Goal: Feedback & Contribution: Contribute content

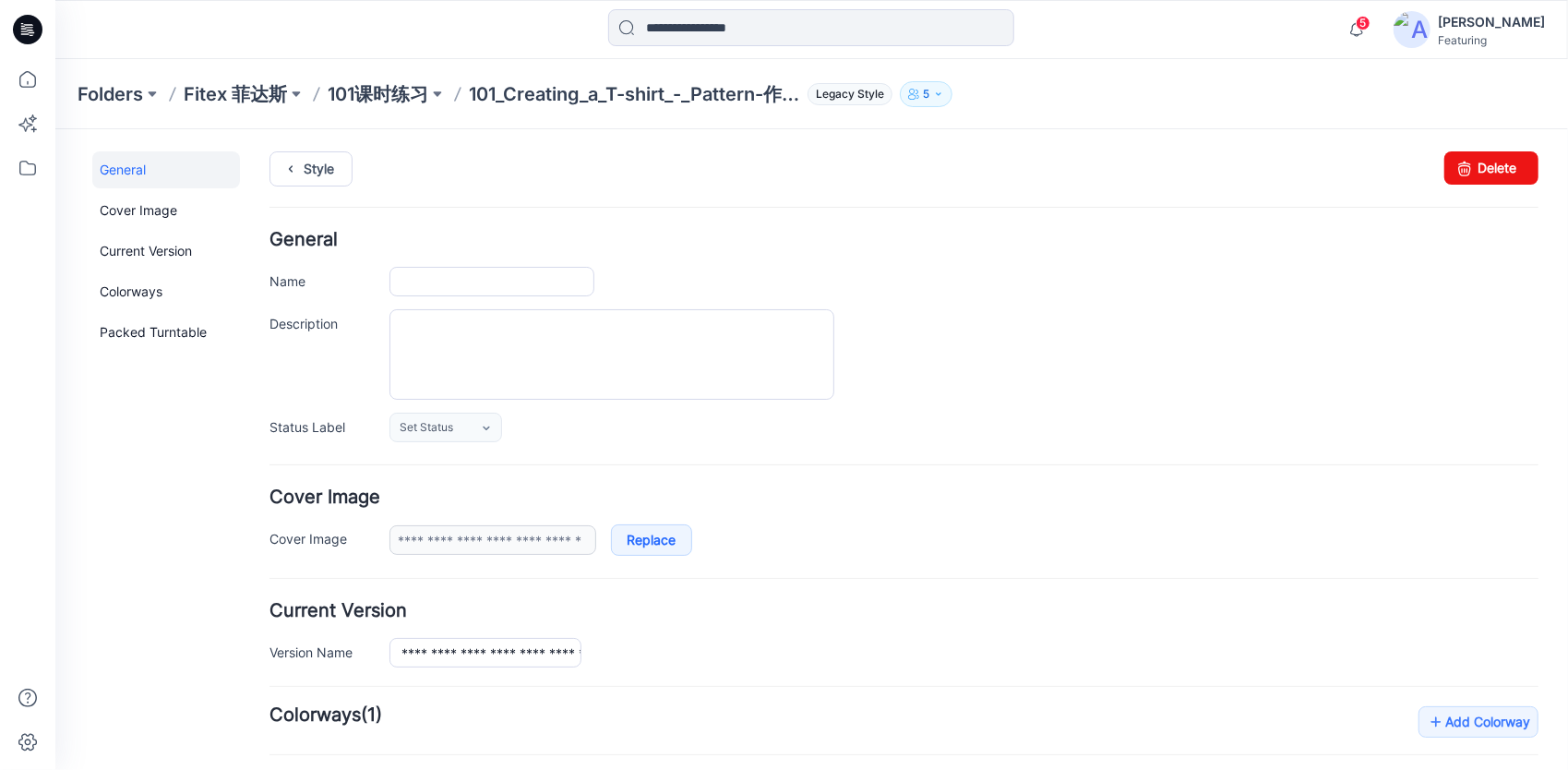
type input "**********"
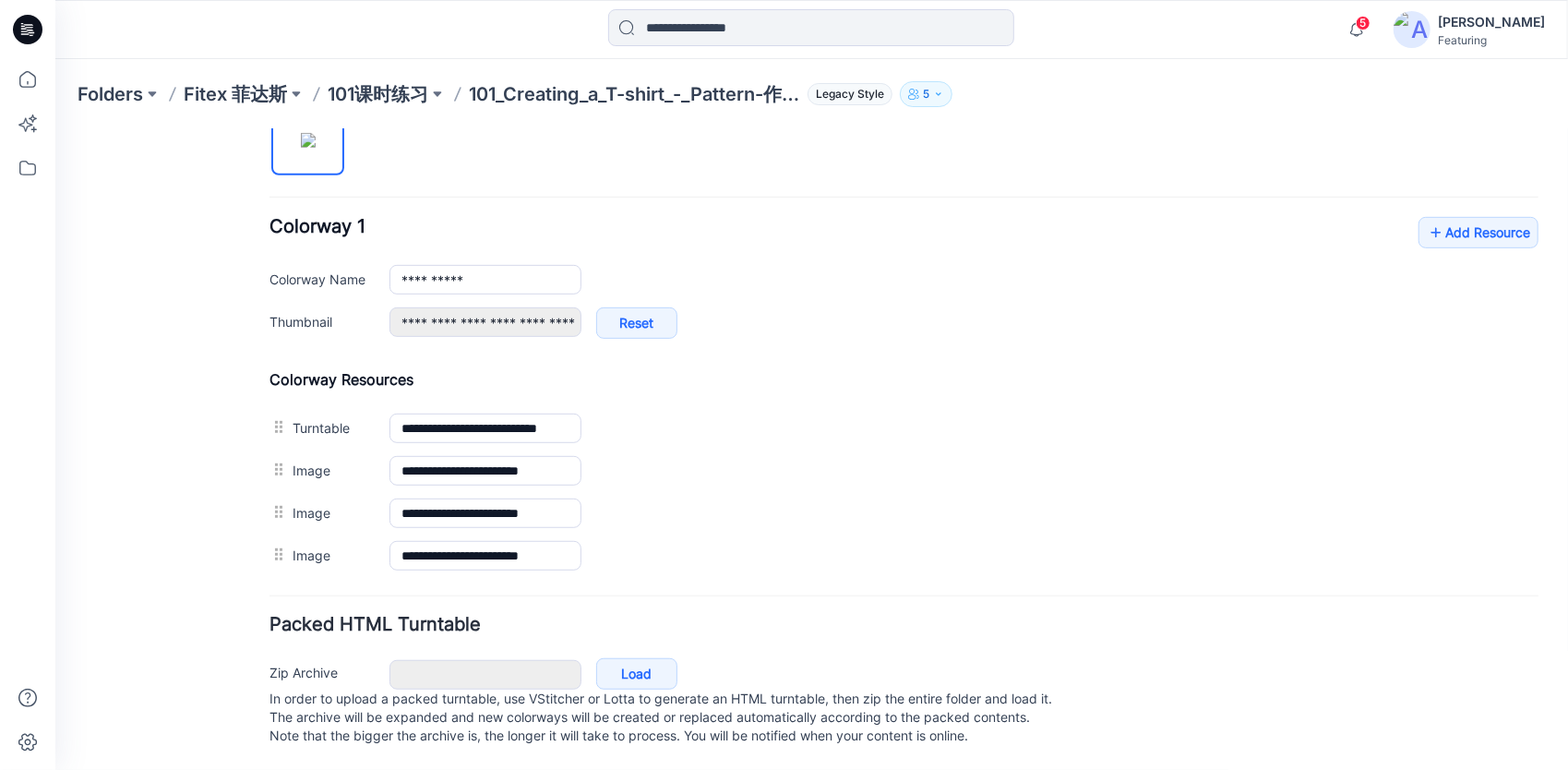
scroll to position [663, 0]
click at [1474, 216] on link "Add Resource" at bounding box center [1477, 231] width 120 height 32
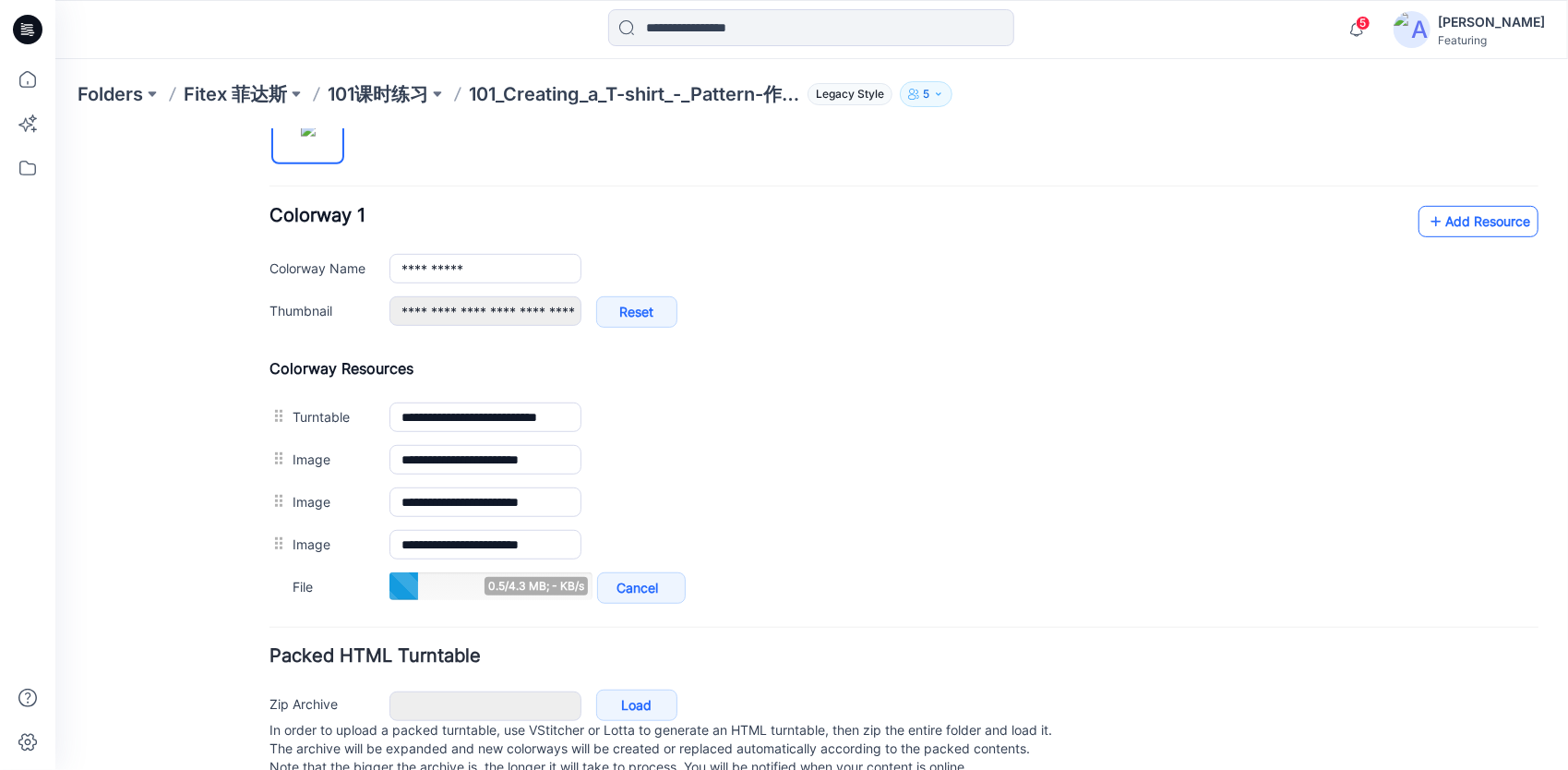
click at [1484, 218] on link "Add Resource" at bounding box center [1477, 221] width 120 height 32
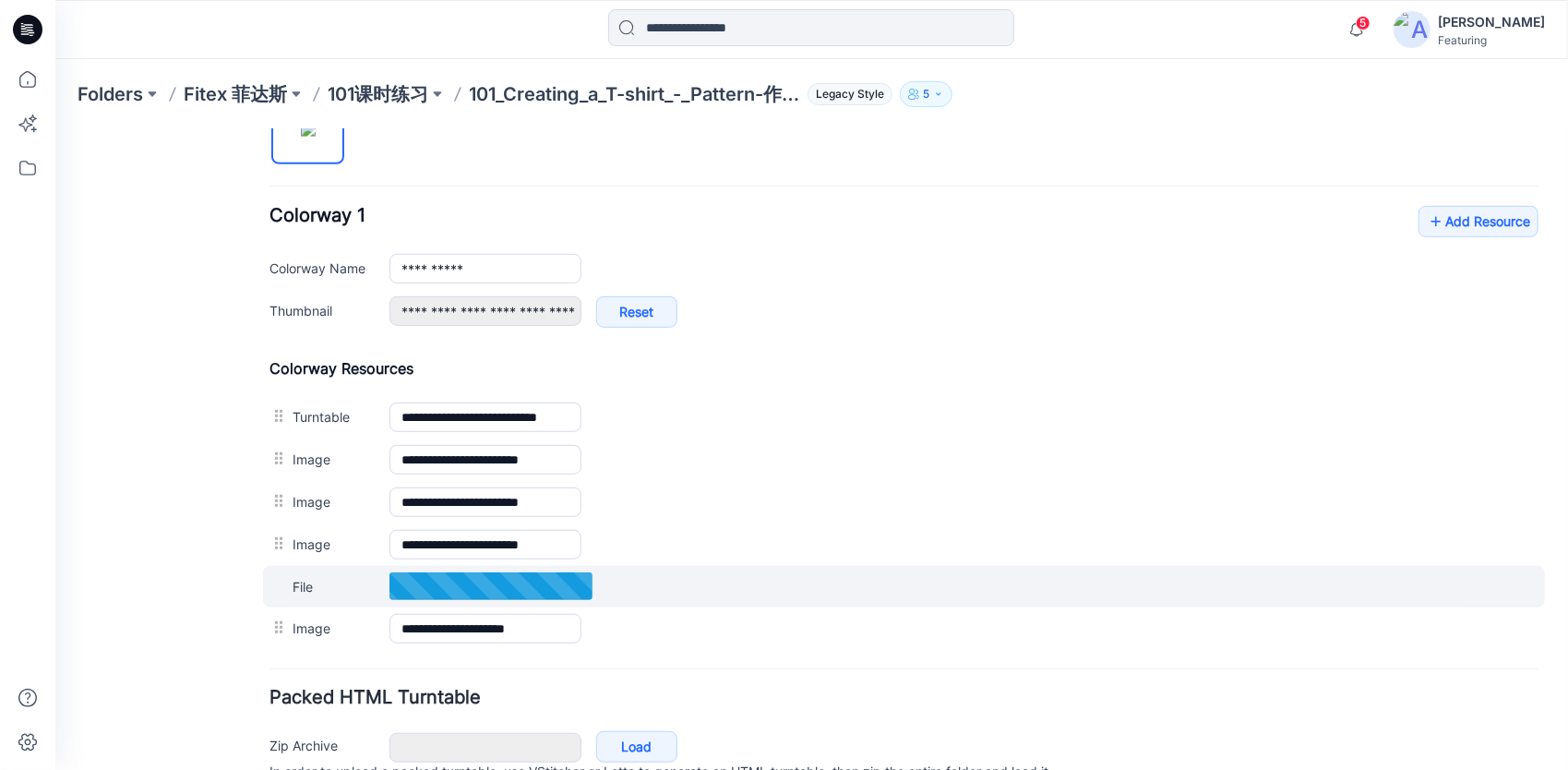
drag, startPoint x: 279, startPoint y: 623, endPoint x: 274, endPoint y: 579, distance: 44.3
click at [274, 579] on div "**********" at bounding box center [903, 504] width 1269 height 291
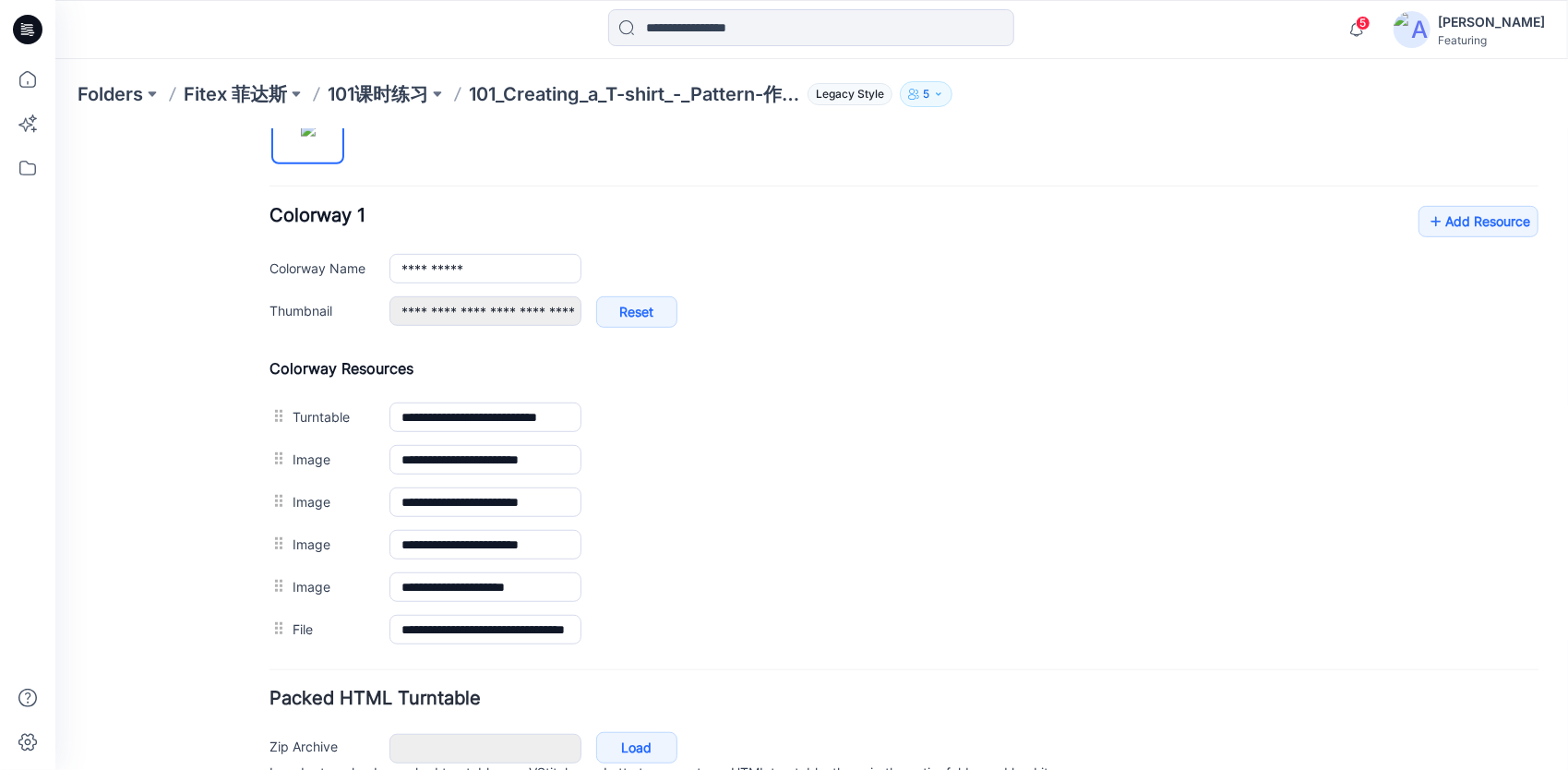
scroll to position [0, 0]
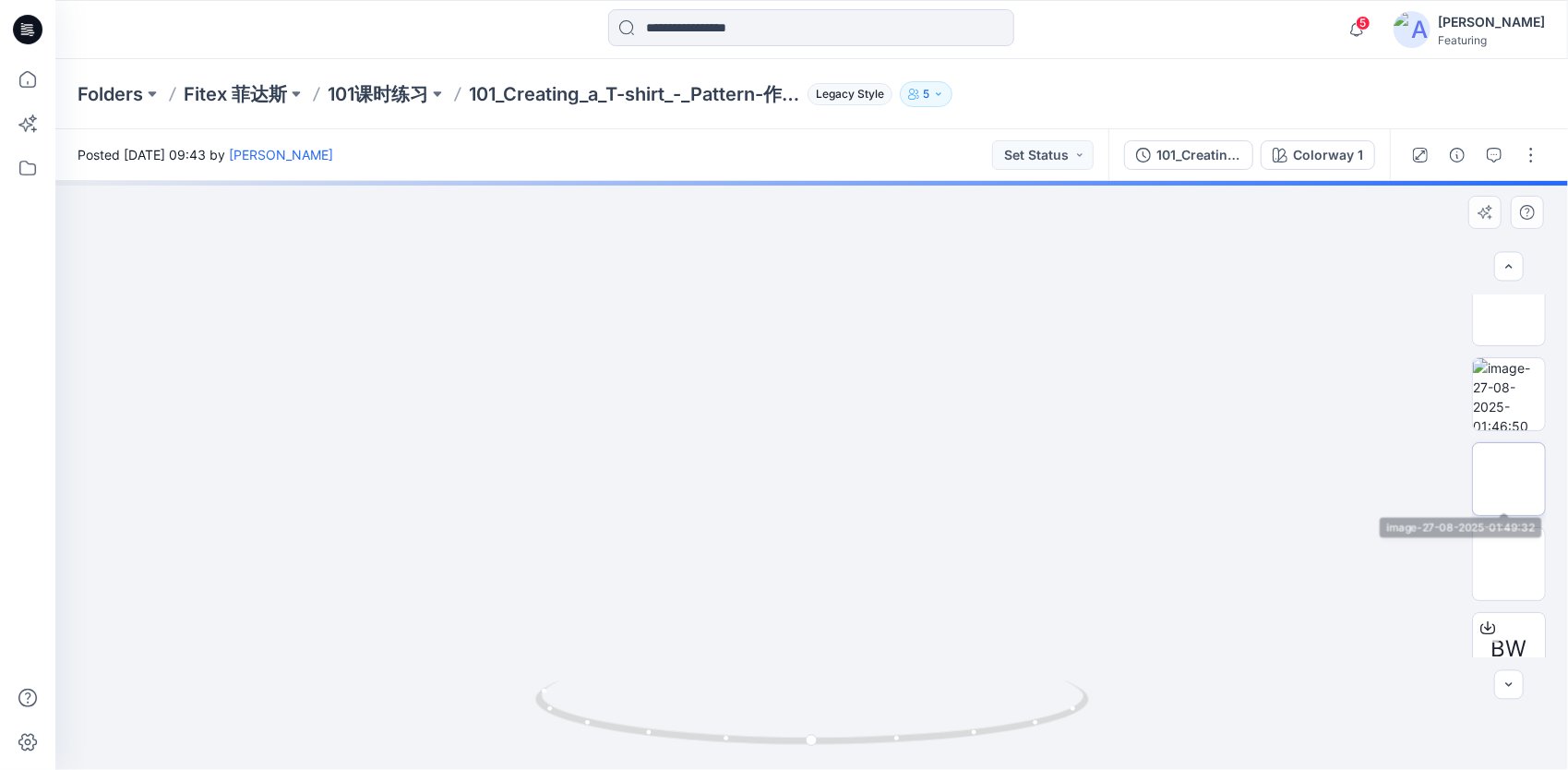
scroll to position [134, 0]
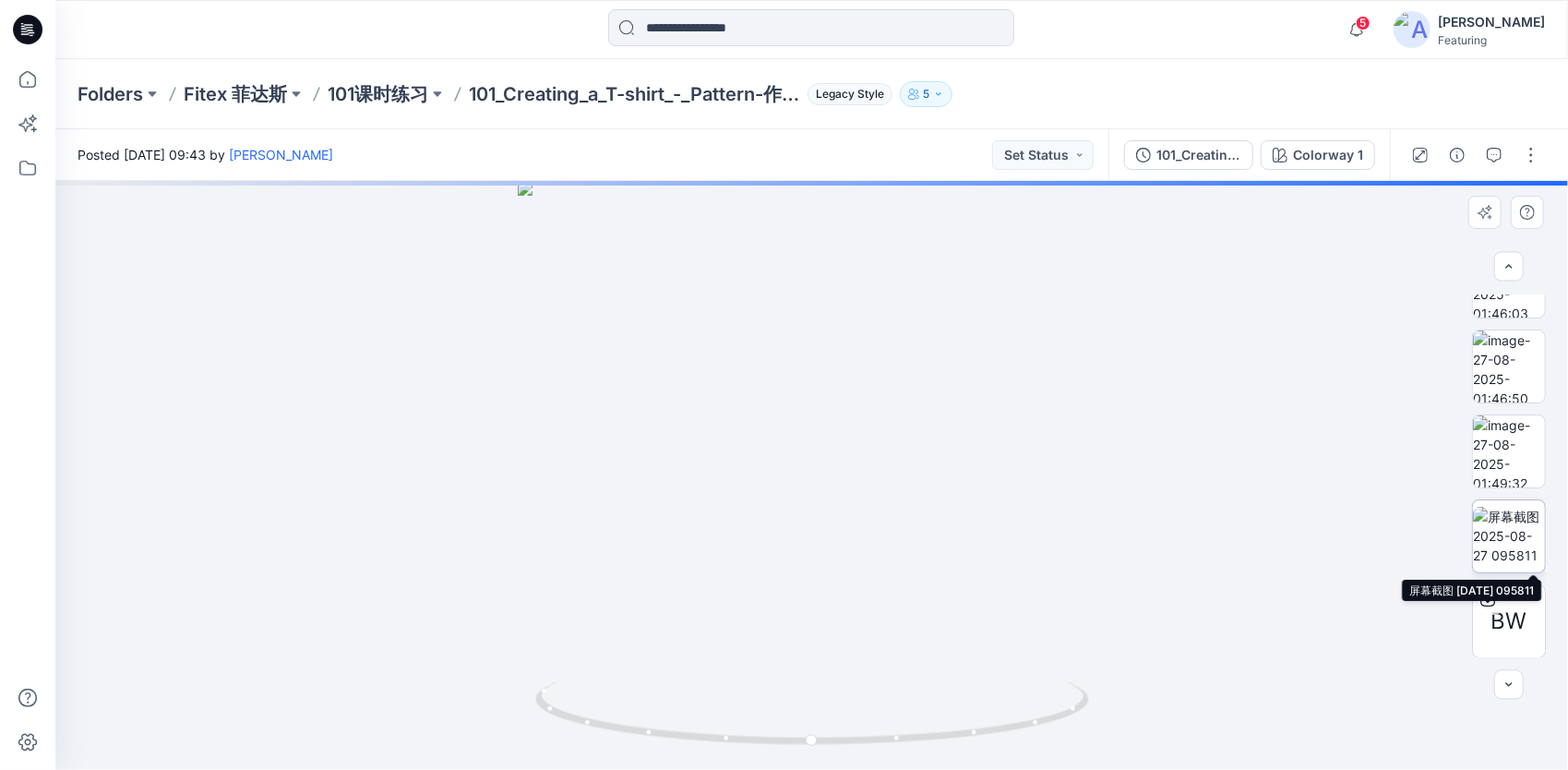
click at [1515, 535] on img at bounding box center [1508, 536] width 72 height 58
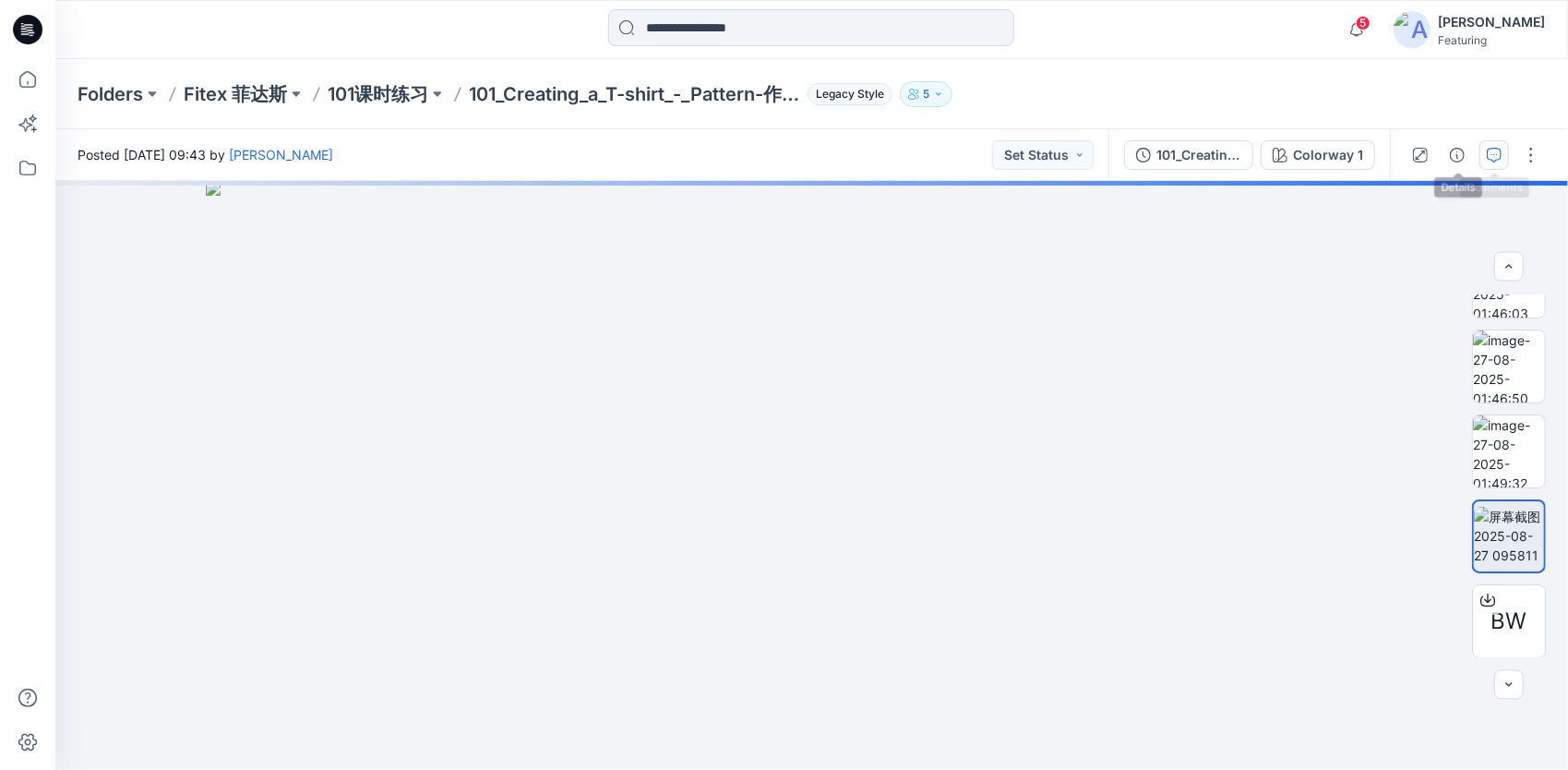
click at [1491, 152] on icon "button" at bounding box center [1493, 155] width 15 height 15
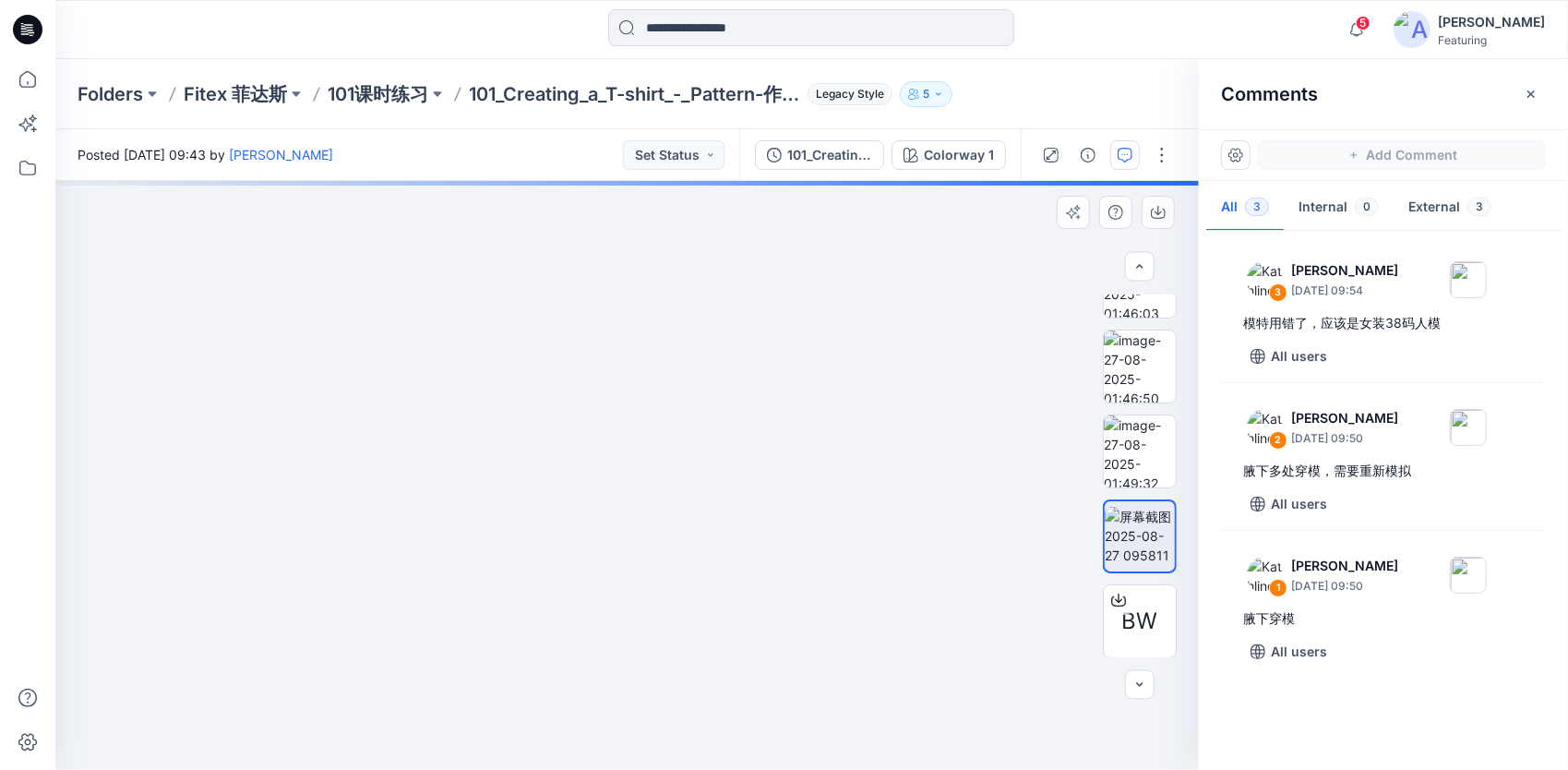
click at [290, 412] on img at bounding box center [627, 468] width 1272 height 604
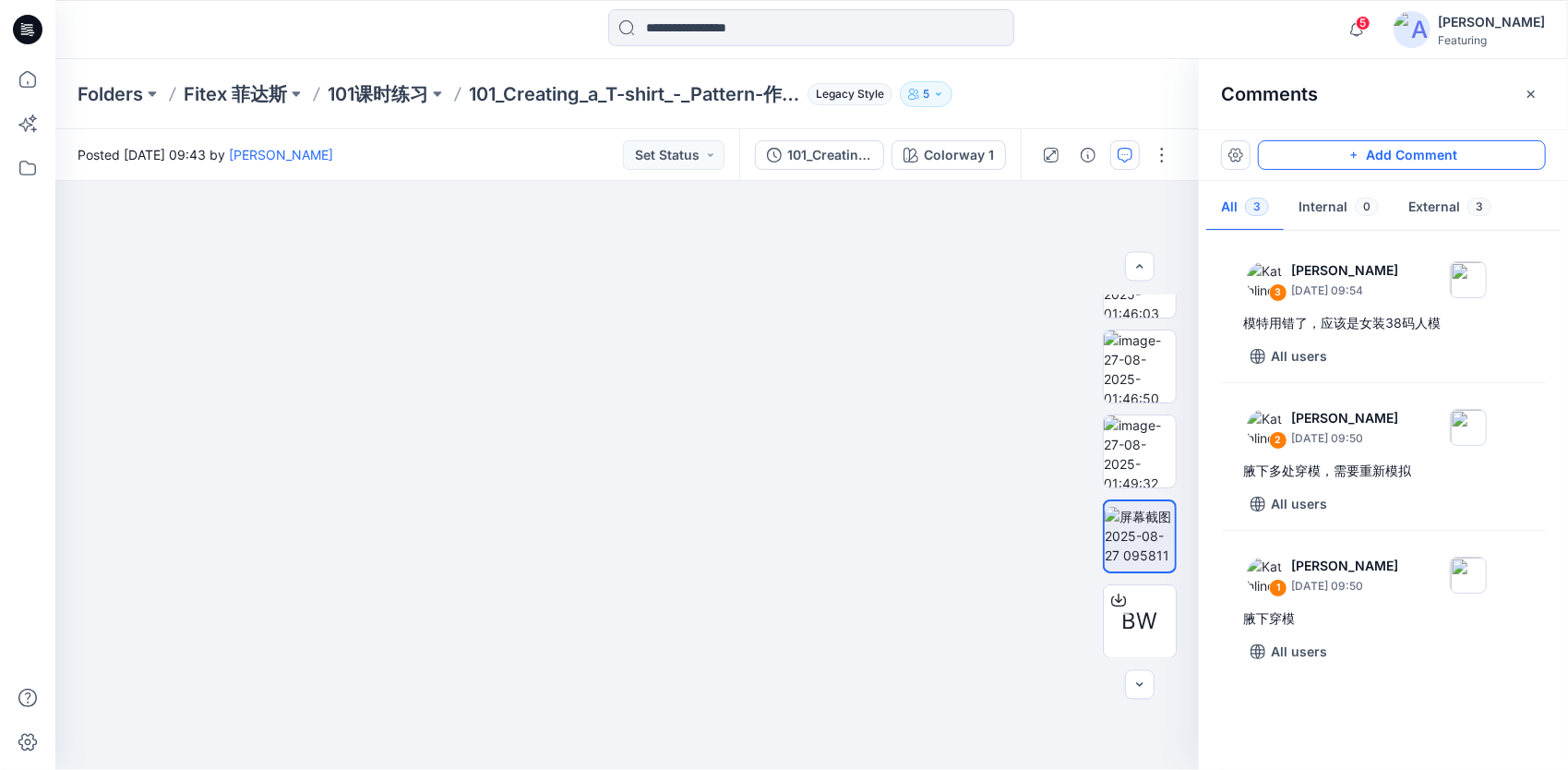
click at [1312, 155] on button "Add Comment" at bounding box center [1401, 155] width 288 height 30
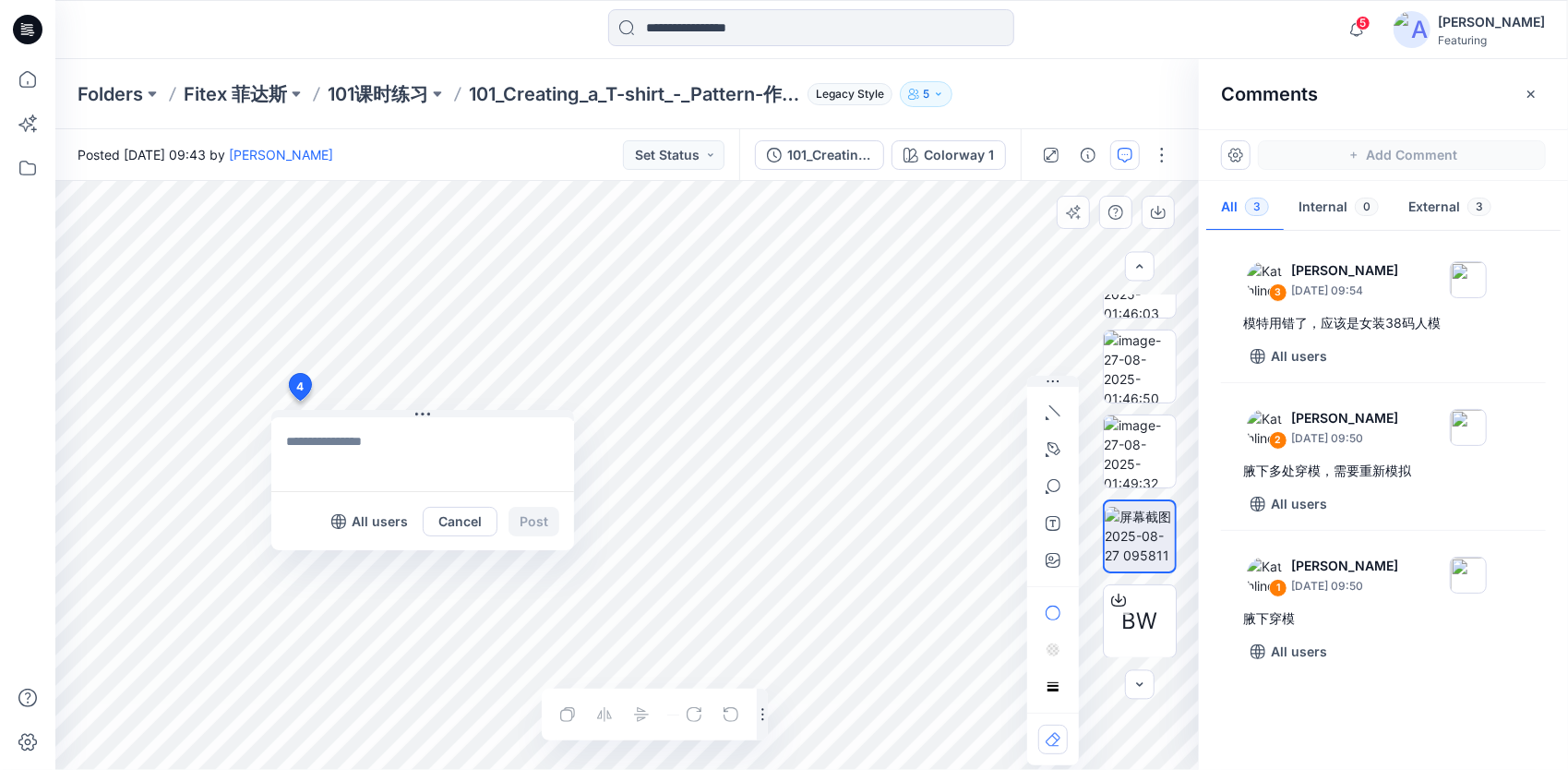
click at [298, 400] on div "4 All users Cancel Post Layer 1" at bounding box center [627, 475] width 1144 height 589
type textarea "**********"
click at [544, 523] on button "Post" at bounding box center [534, 522] width 50 height 30
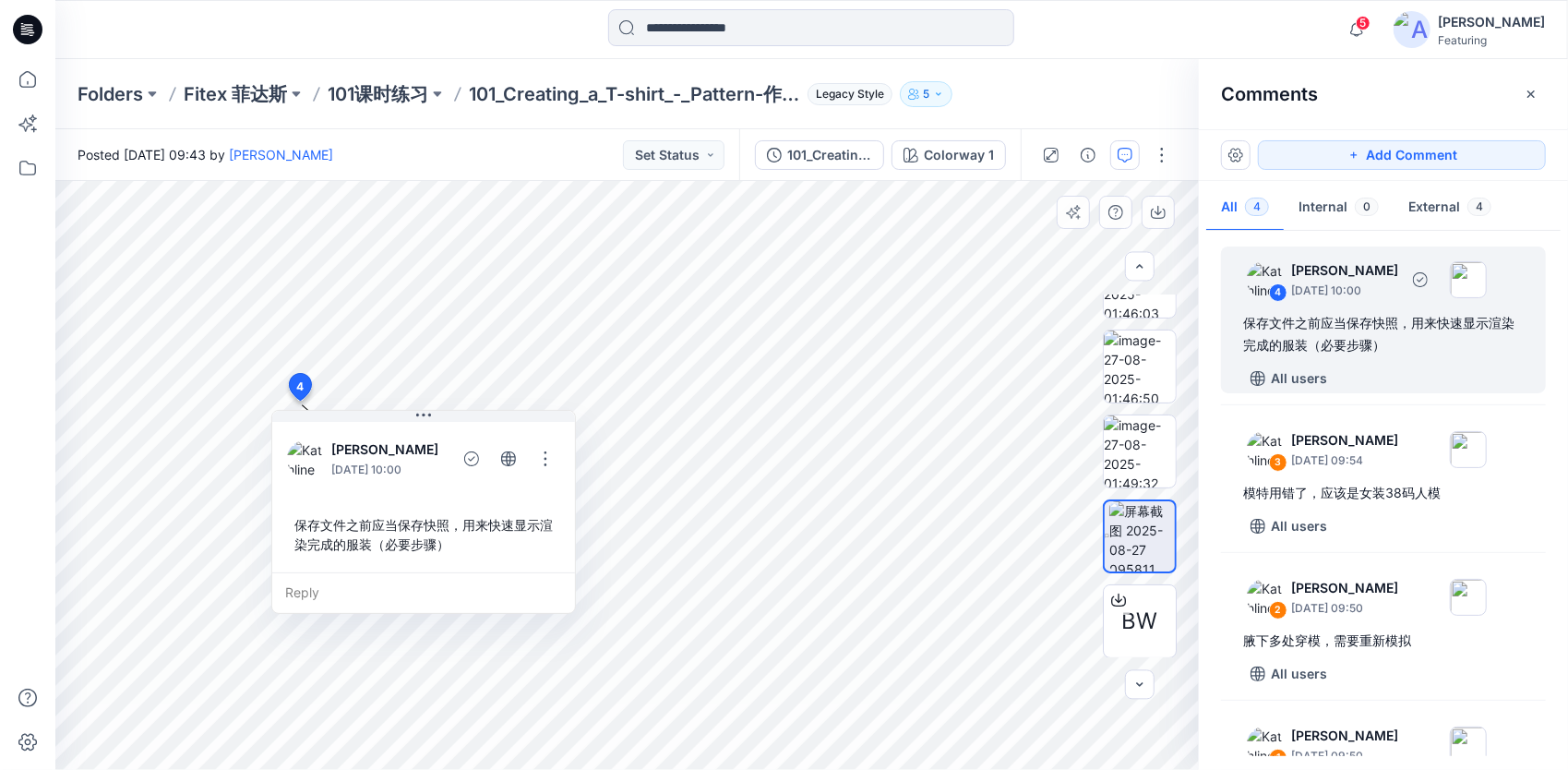
scroll to position [91, 0]
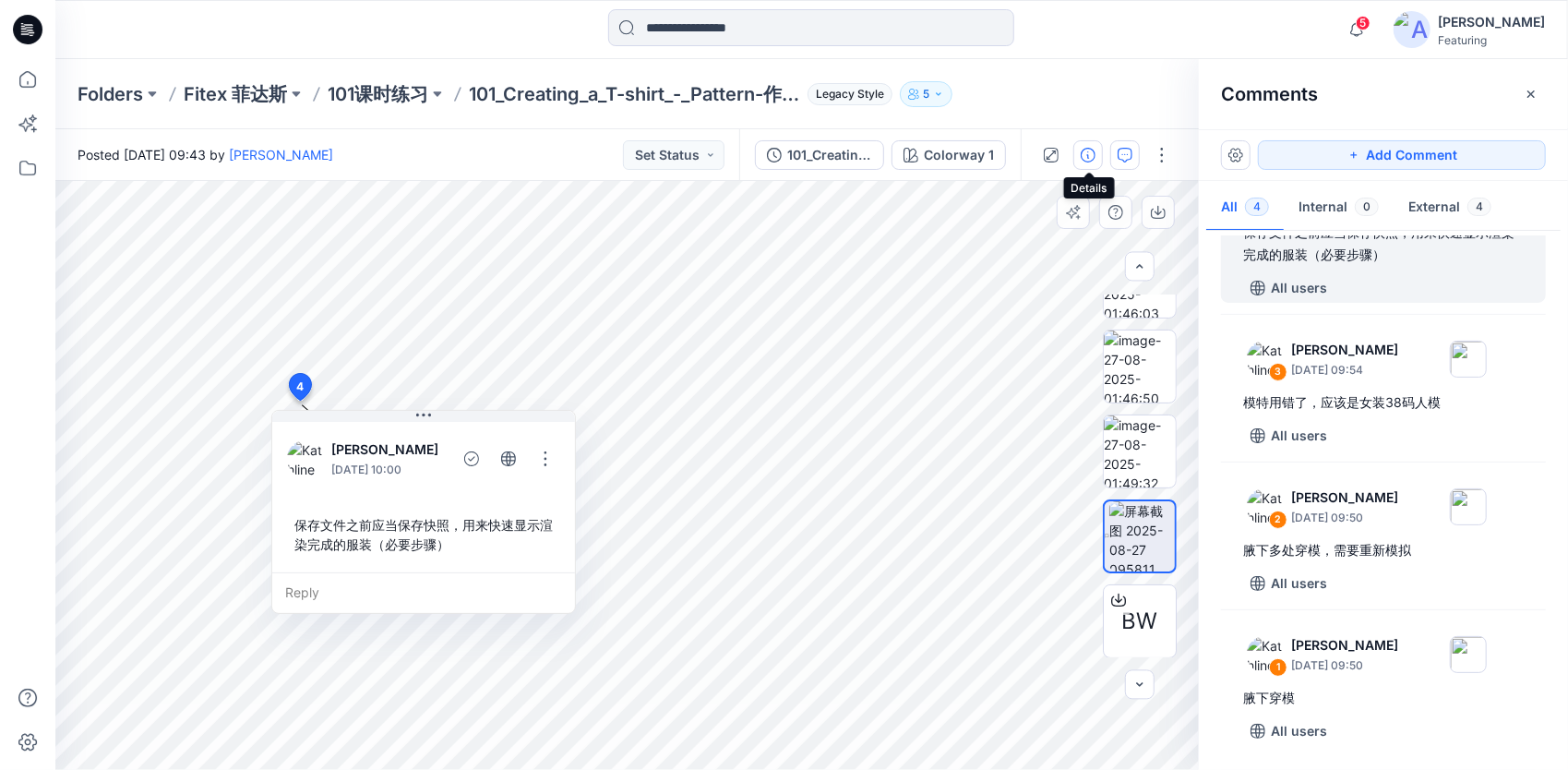
click at [1085, 156] on icon "button" at bounding box center [1088, 155] width 15 height 15
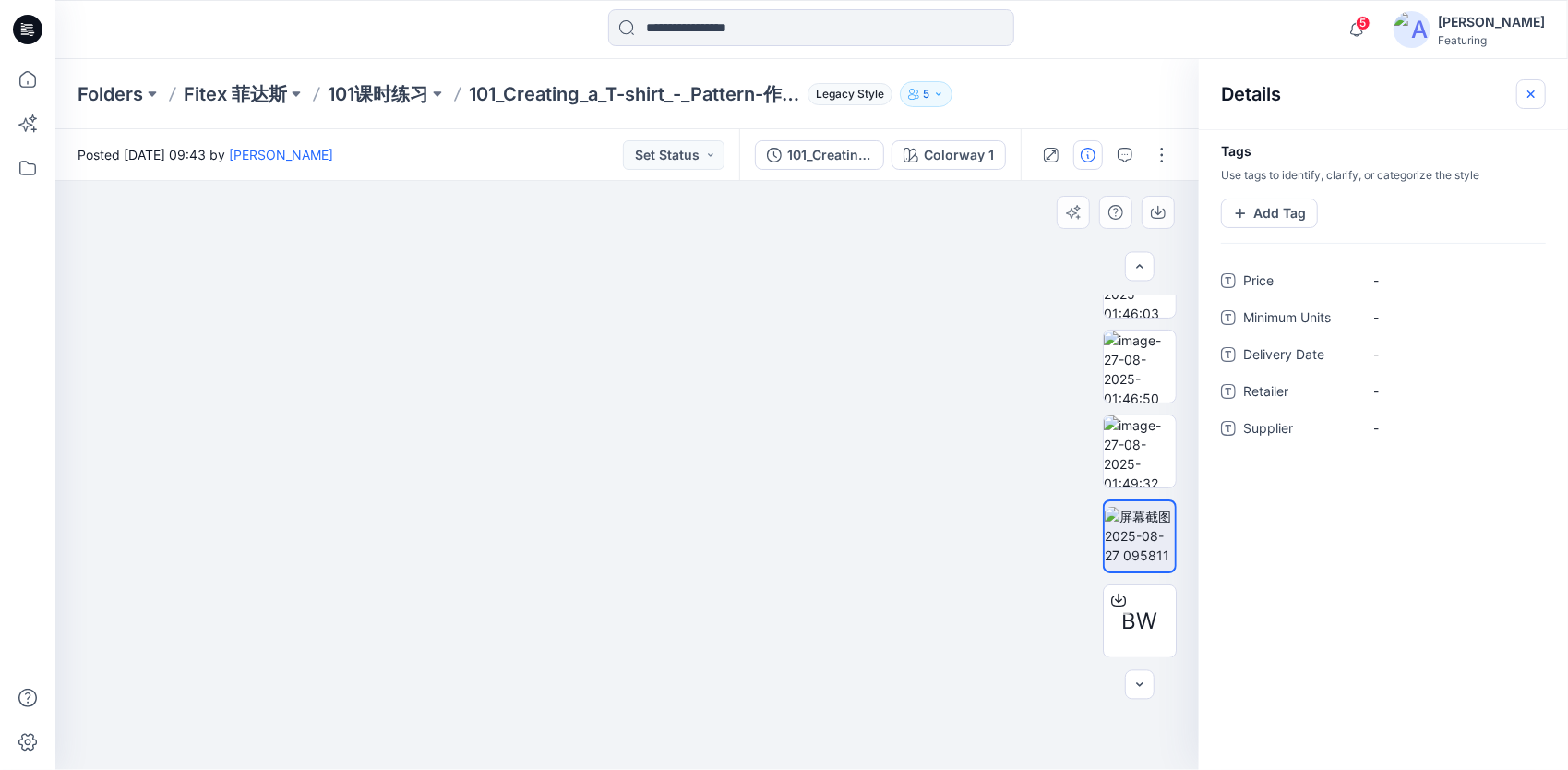
click at [1533, 90] on icon "button" at bounding box center [1531, 94] width 15 height 15
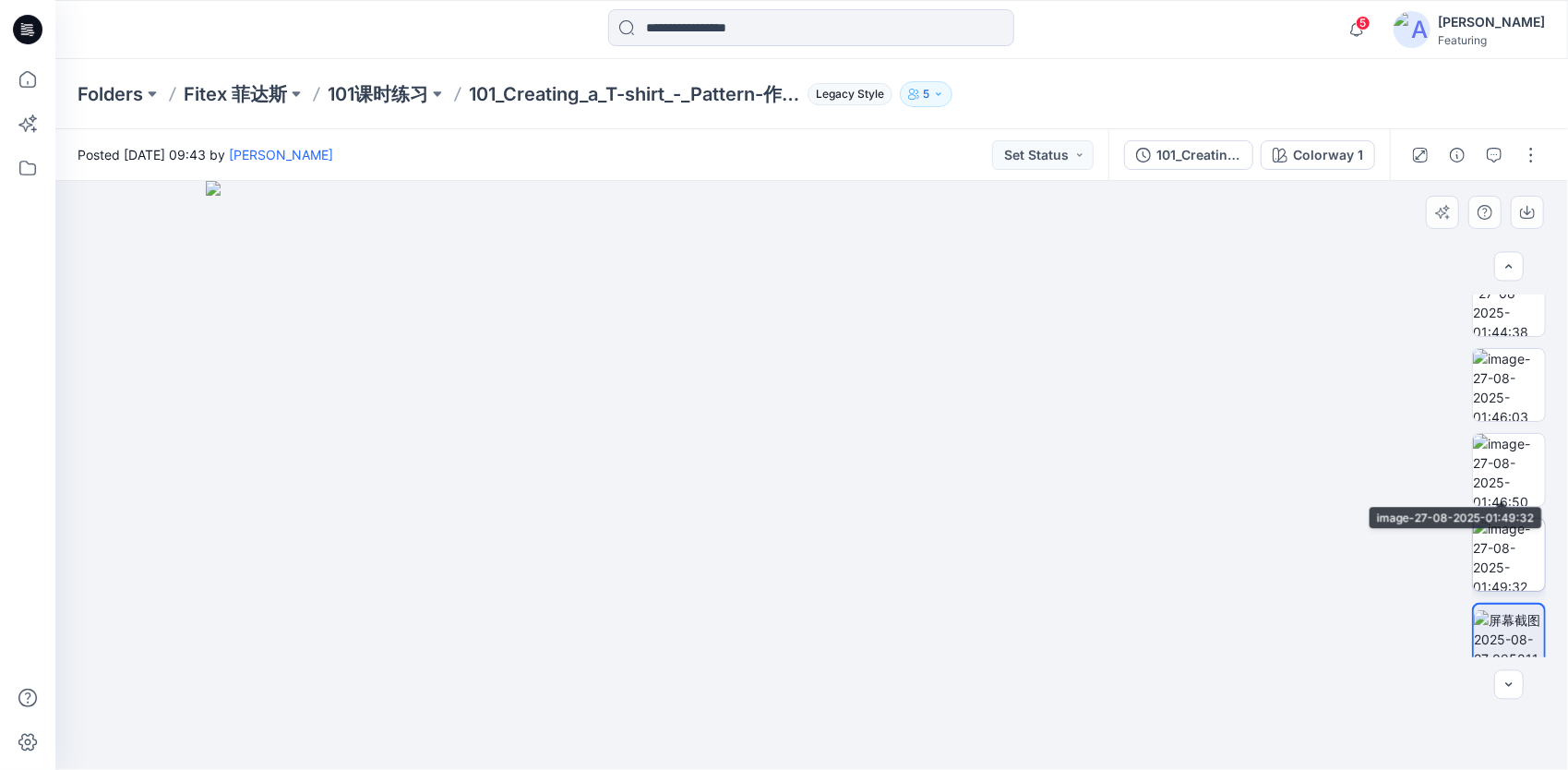
scroll to position [0, 0]
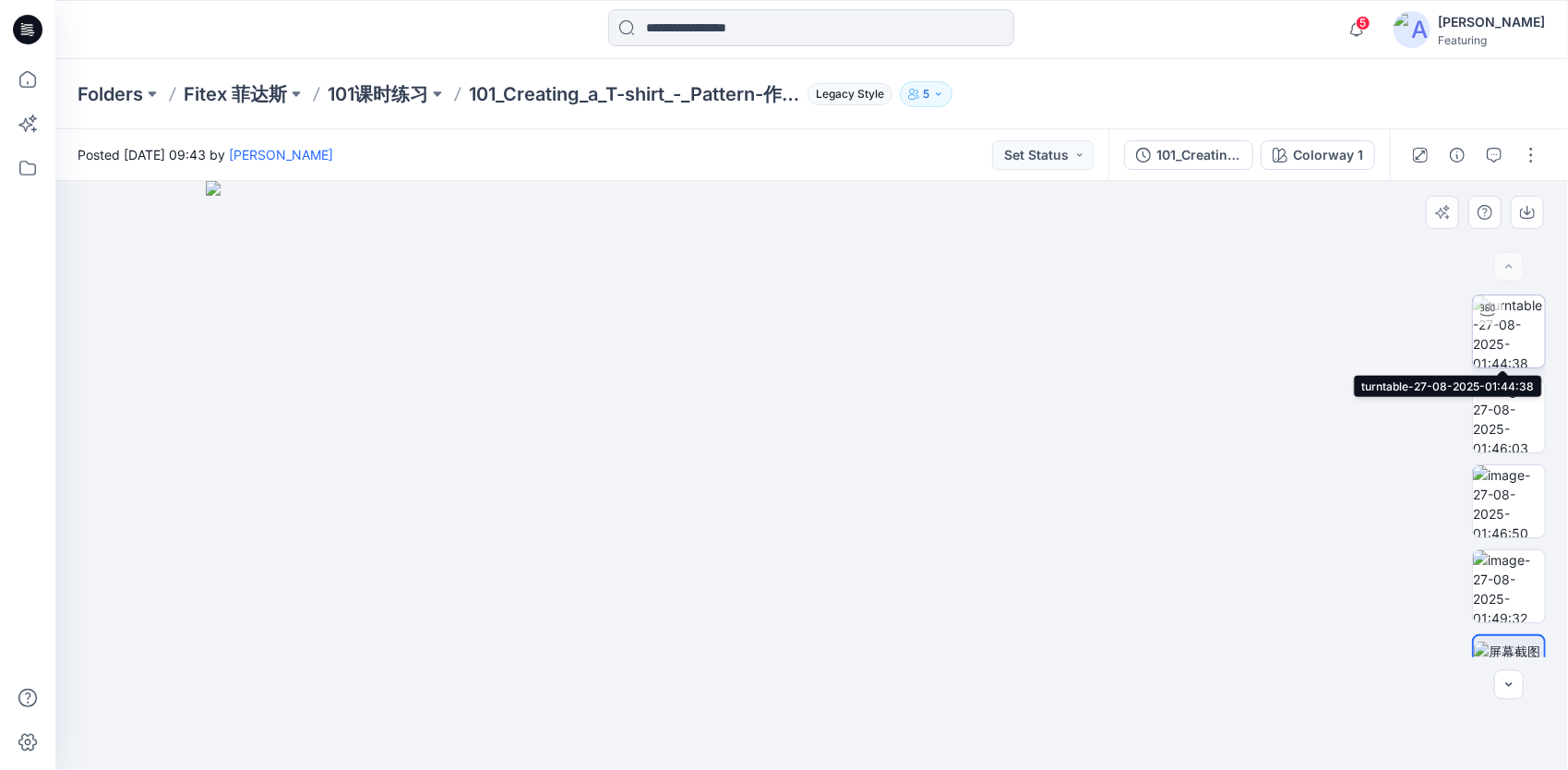
click at [1503, 347] on img at bounding box center [1508, 331] width 72 height 72
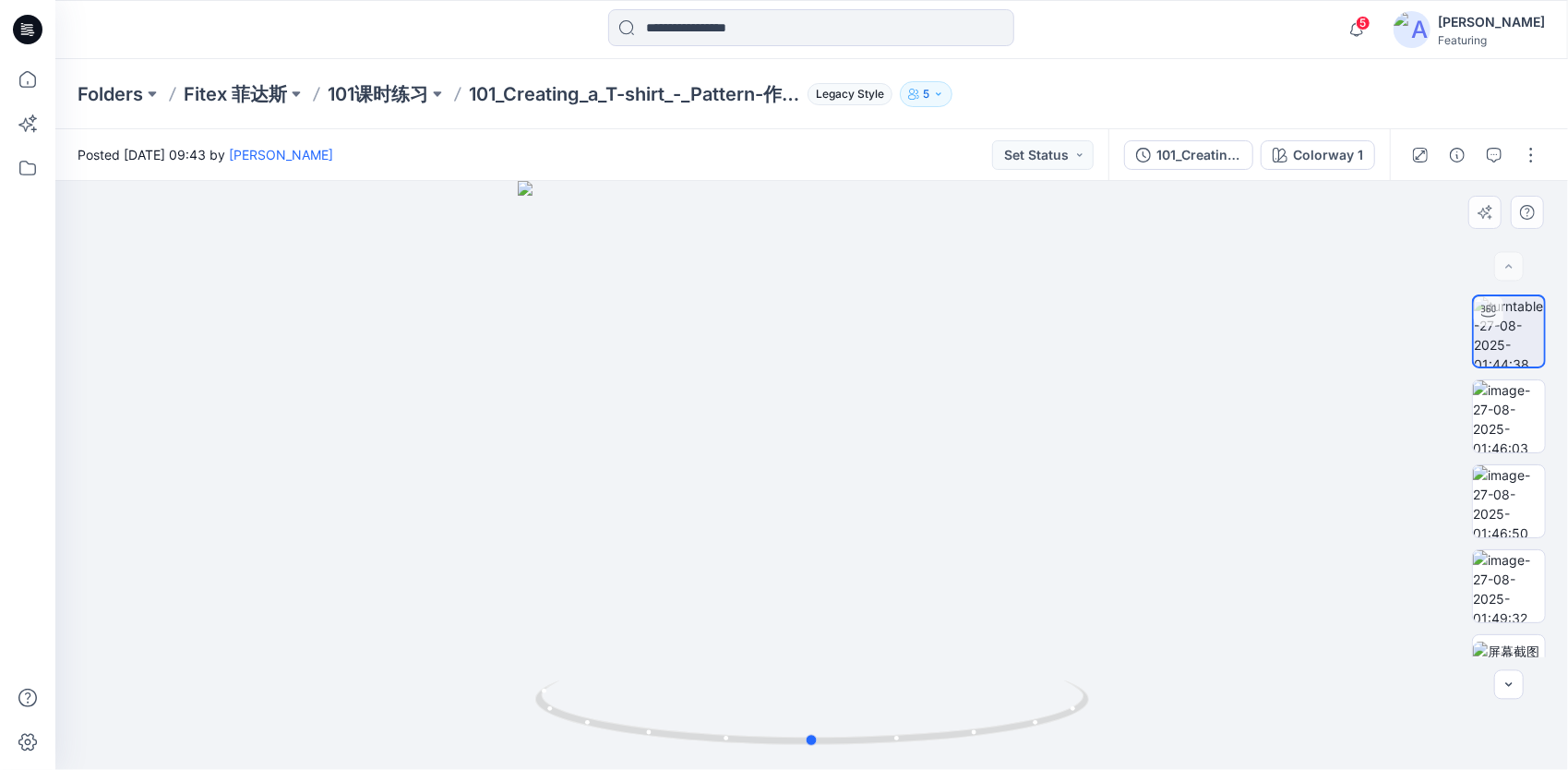
click at [1133, 372] on div at bounding box center [811, 475] width 1512 height 589
click at [1484, 153] on button "button" at bounding box center [1494, 155] width 30 height 30
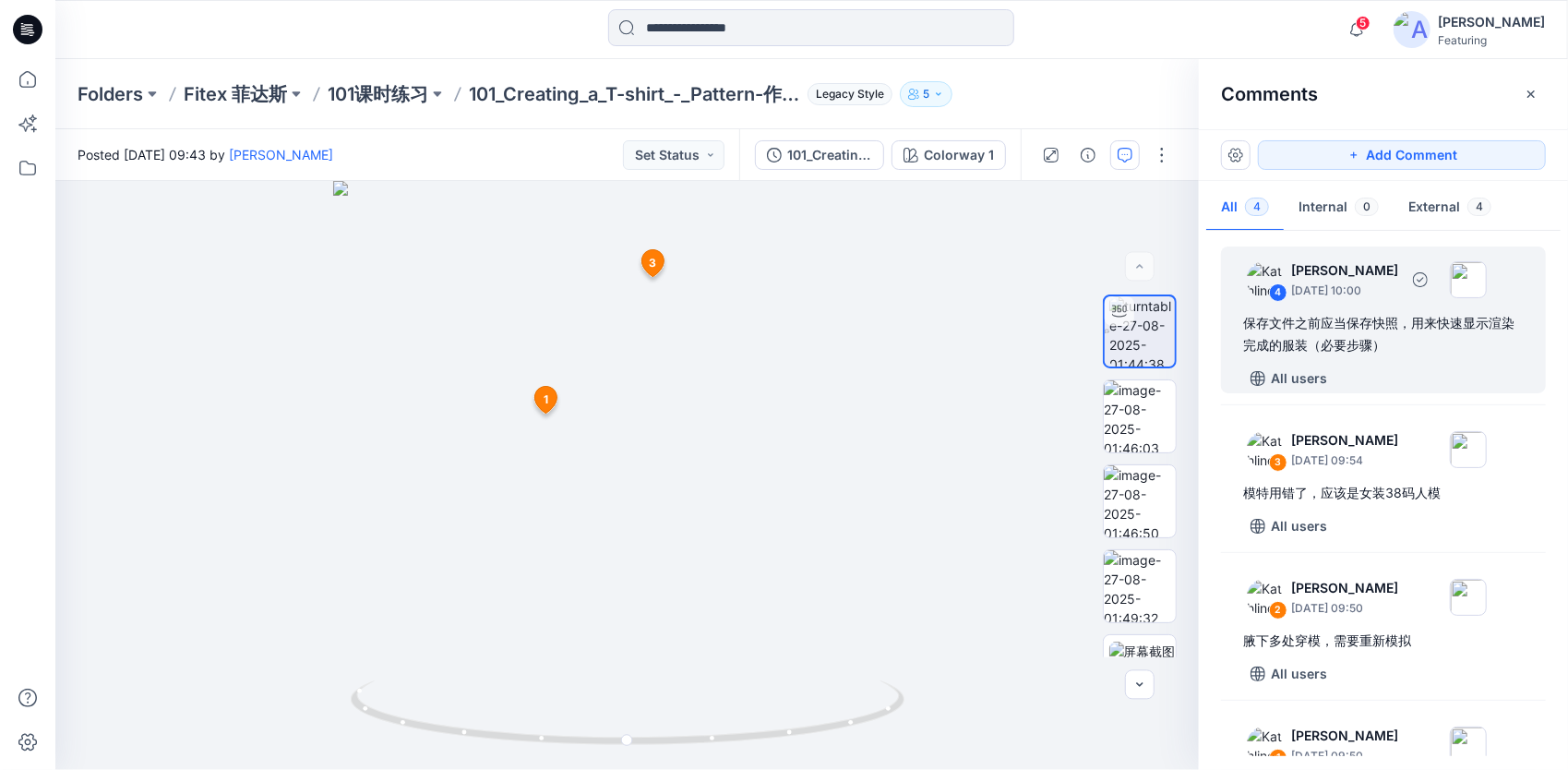
click at [1443, 353] on div "保存文件之前应当保存快照，用来快速显示渲染完成的服装（必要步骤）" at bounding box center [1382, 333] width 281 height 44
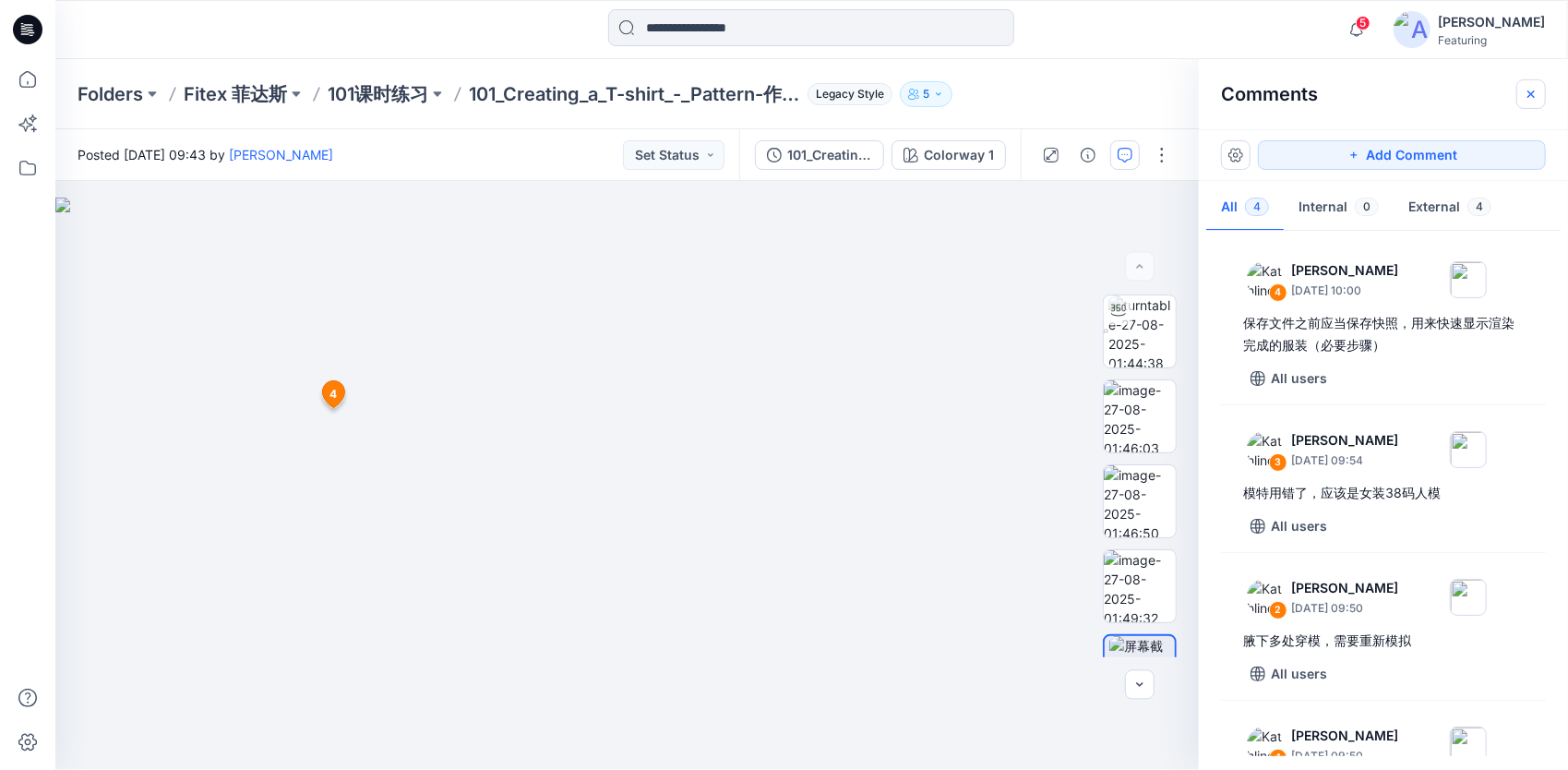
click at [1530, 85] on button "button" at bounding box center [1531, 94] width 30 height 30
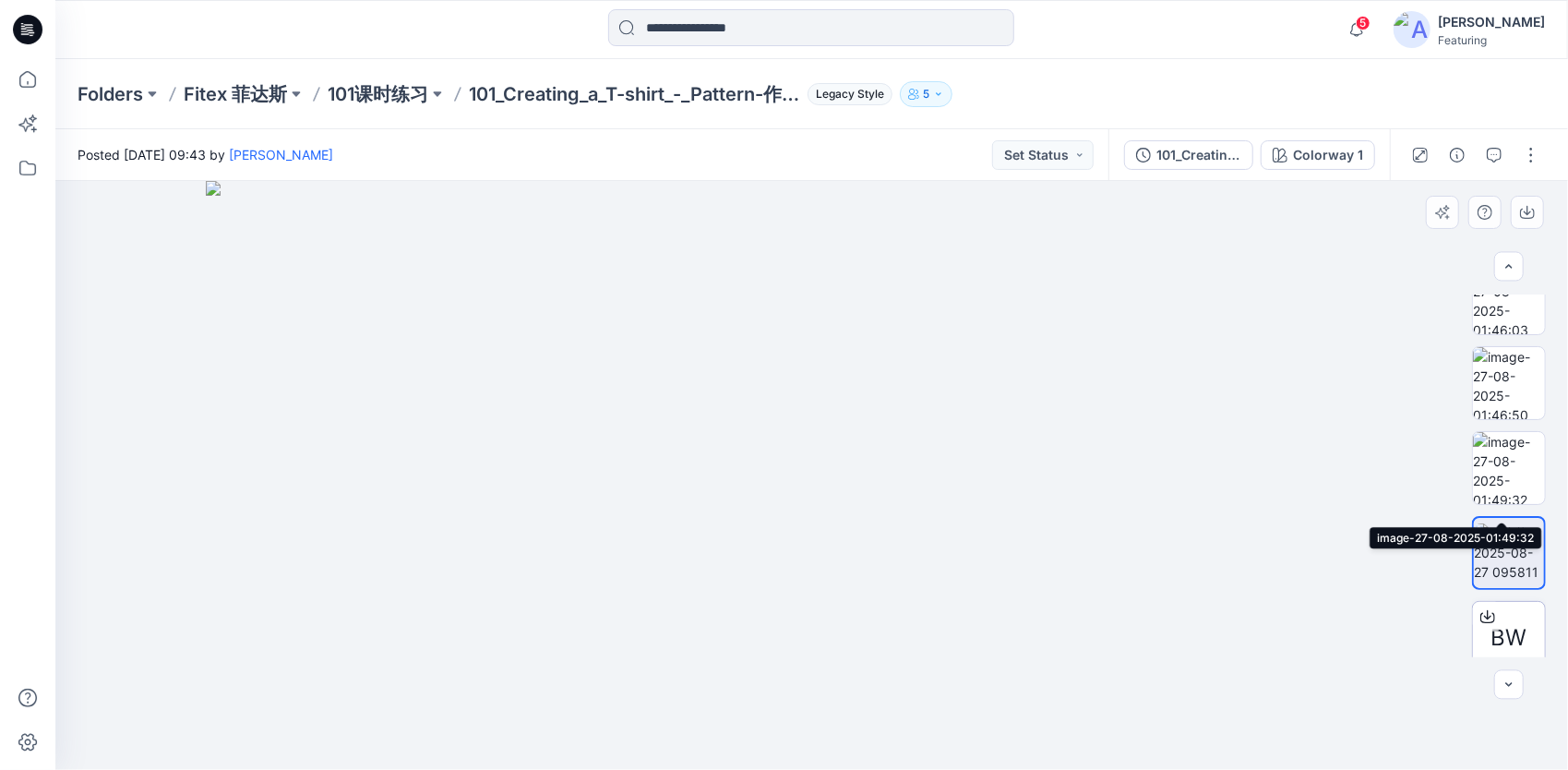
scroll to position [134, 0]
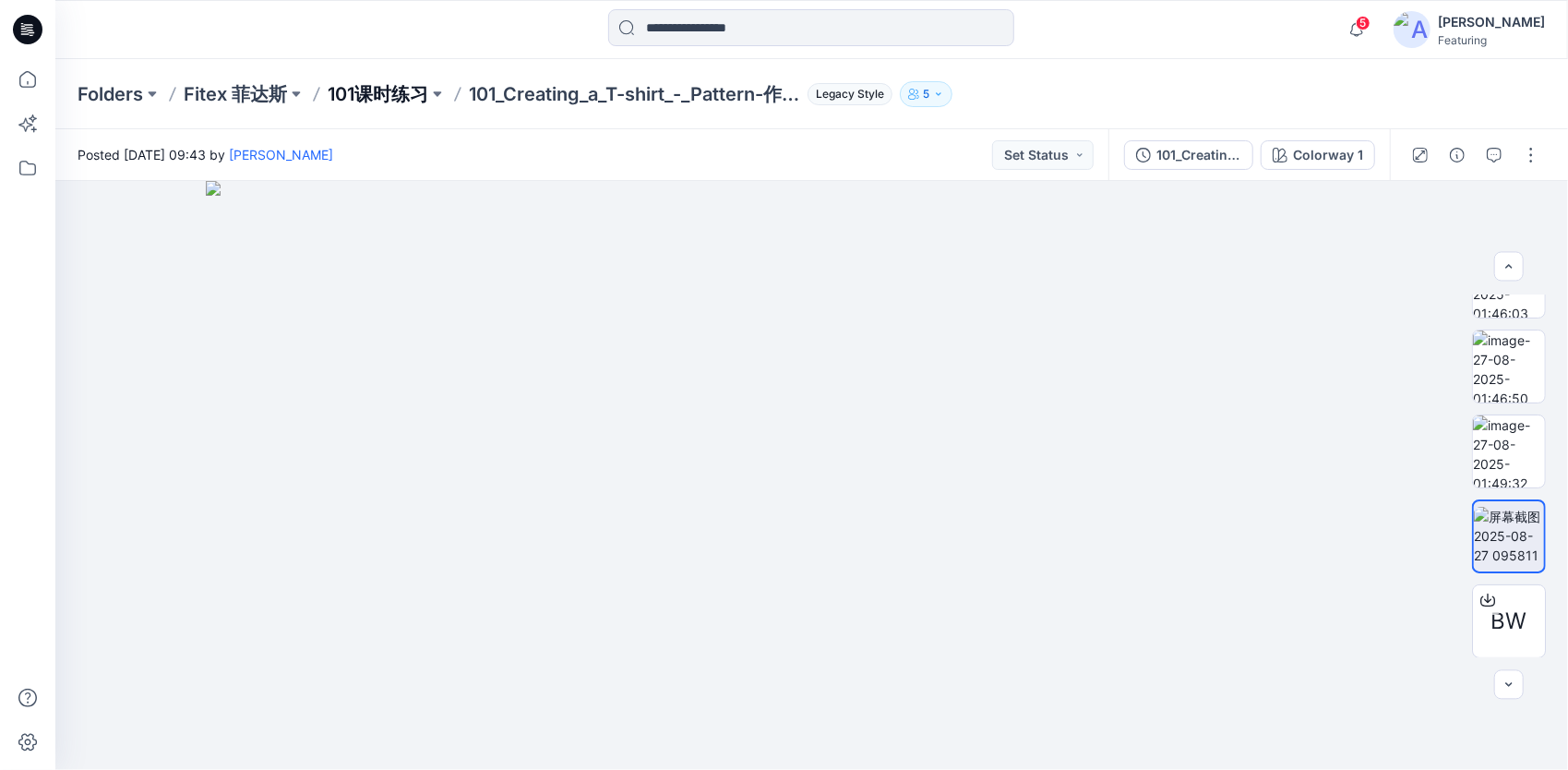
click at [390, 92] on p "101课时练习" at bounding box center [378, 94] width 101 height 26
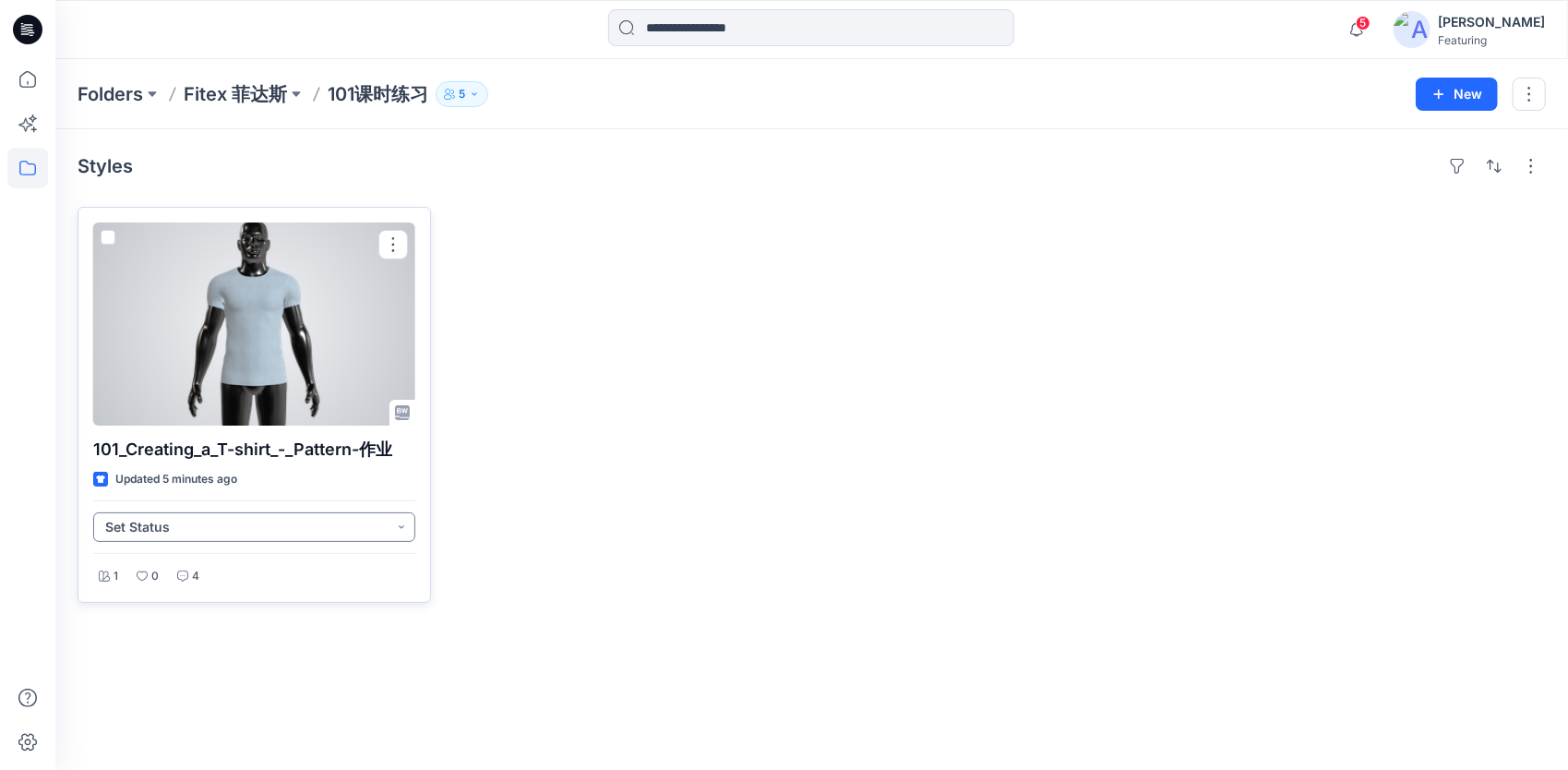
click at [399, 530] on button "Set Status" at bounding box center [254, 527] width 322 height 30
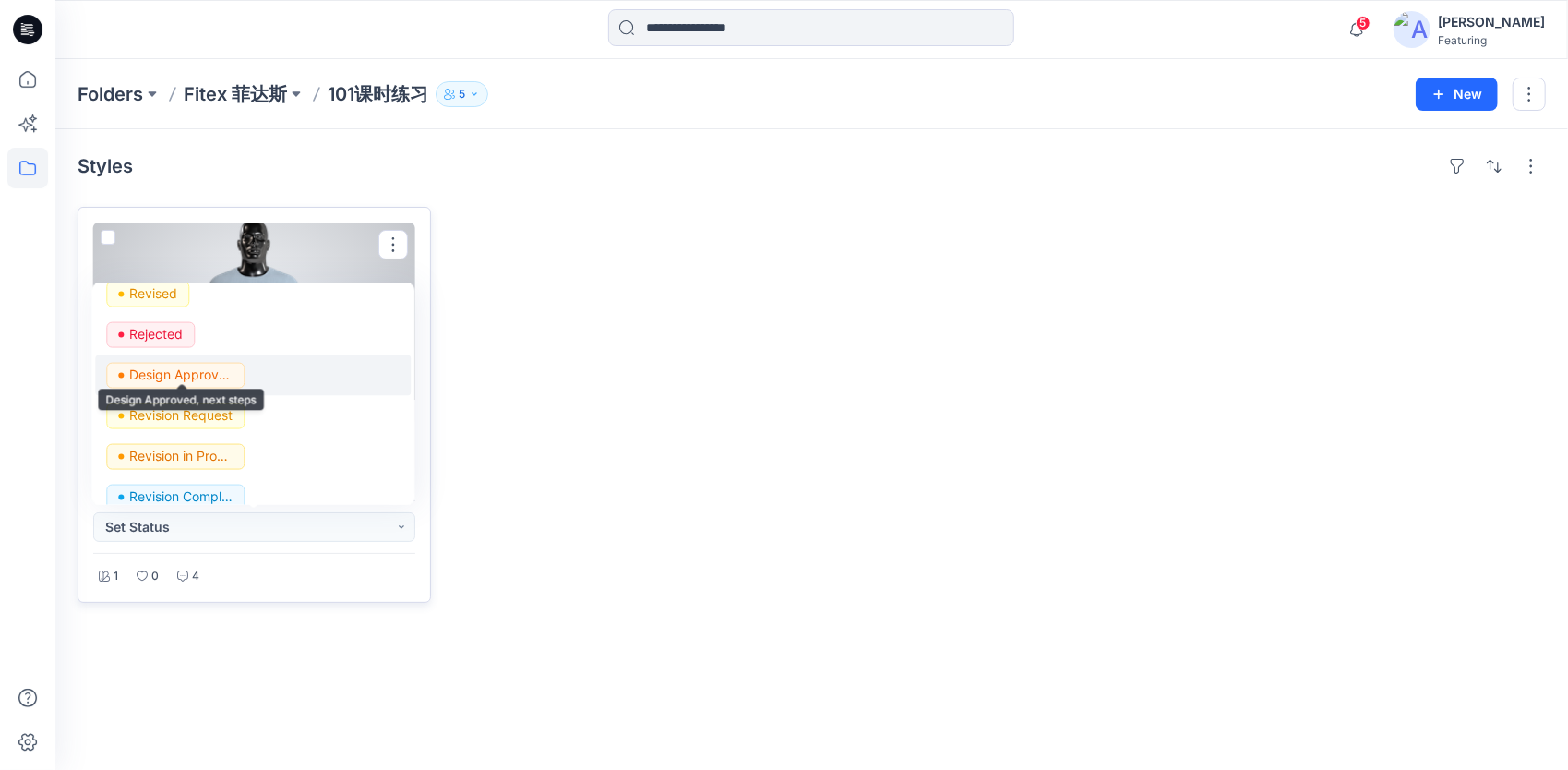
scroll to position [185, 0]
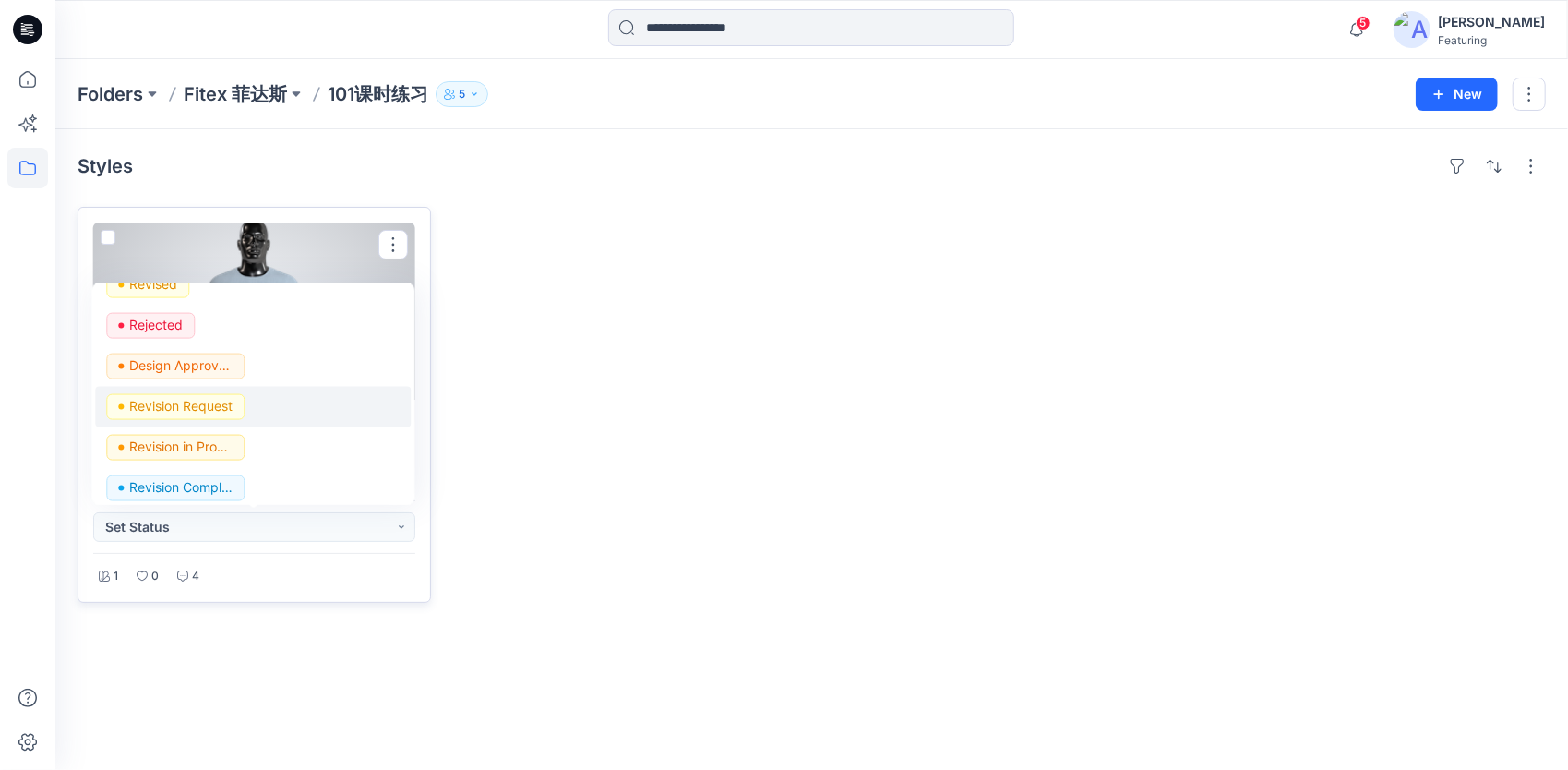
click at [217, 406] on p "Revision Request" at bounding box center [181, 406] width 104 height 24
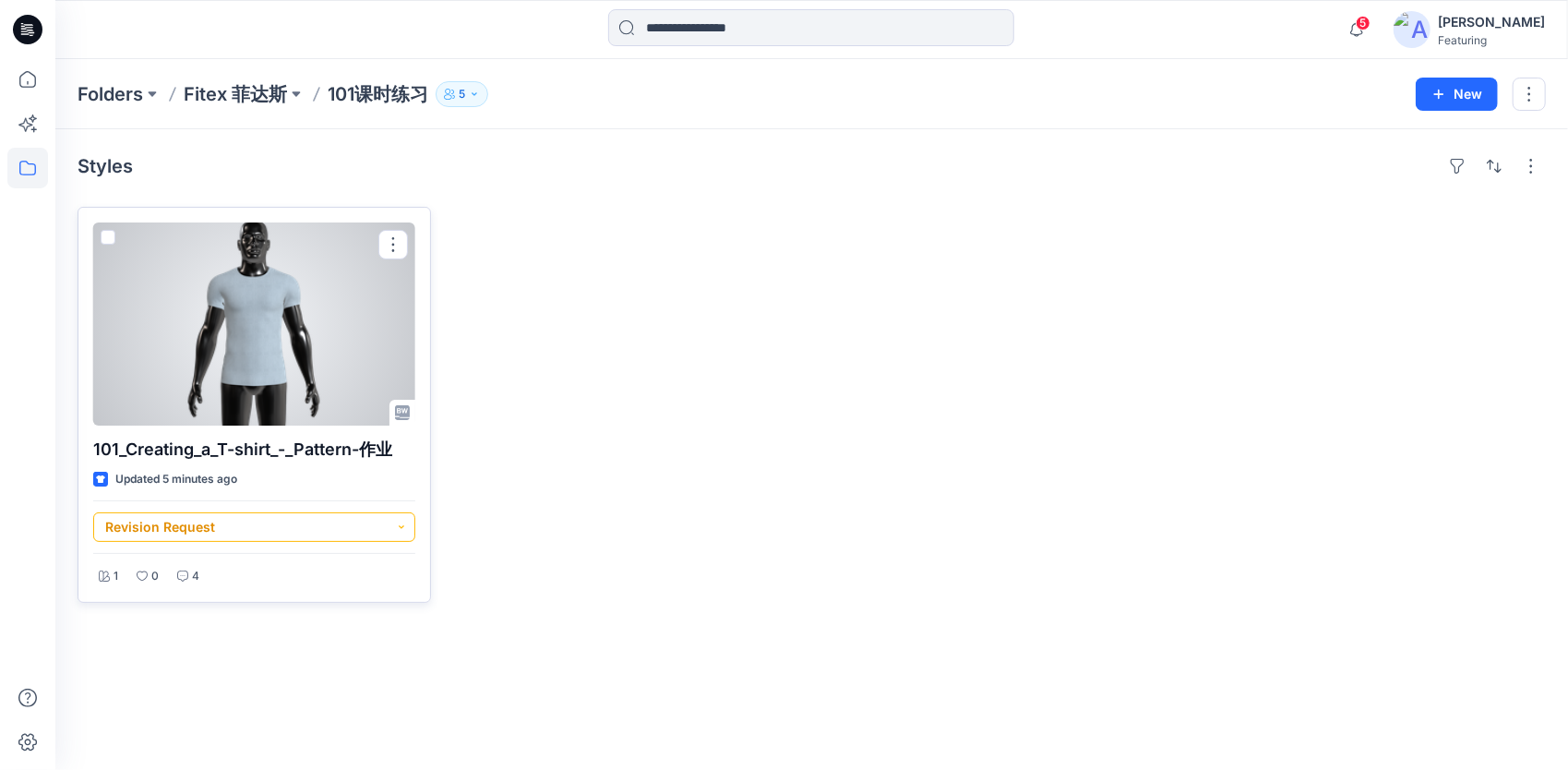
click at [283, 528] on button "Revision Request" at bounding box center [254, 527] width 322 height 30
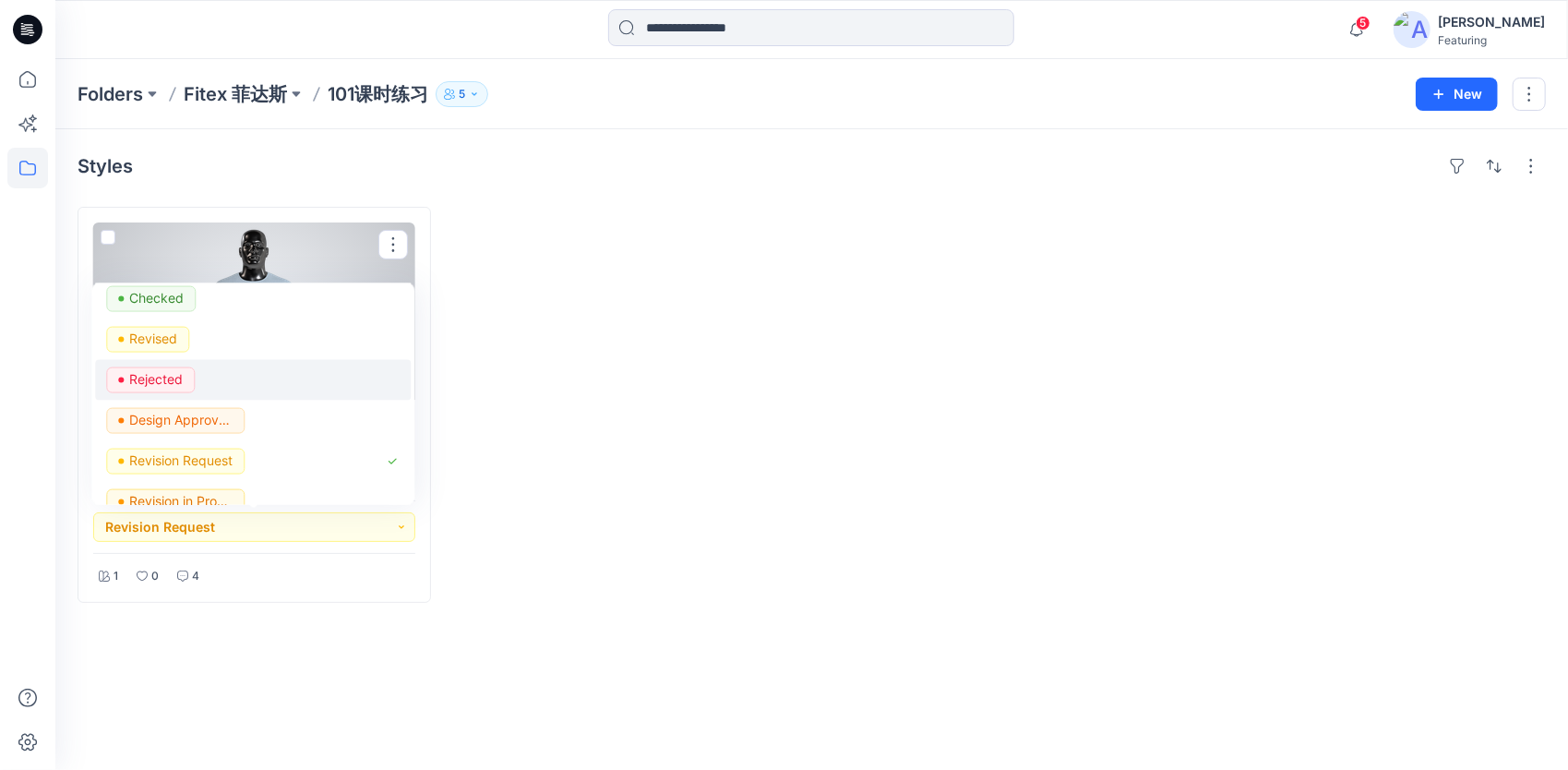
scroll to position [0, 0]
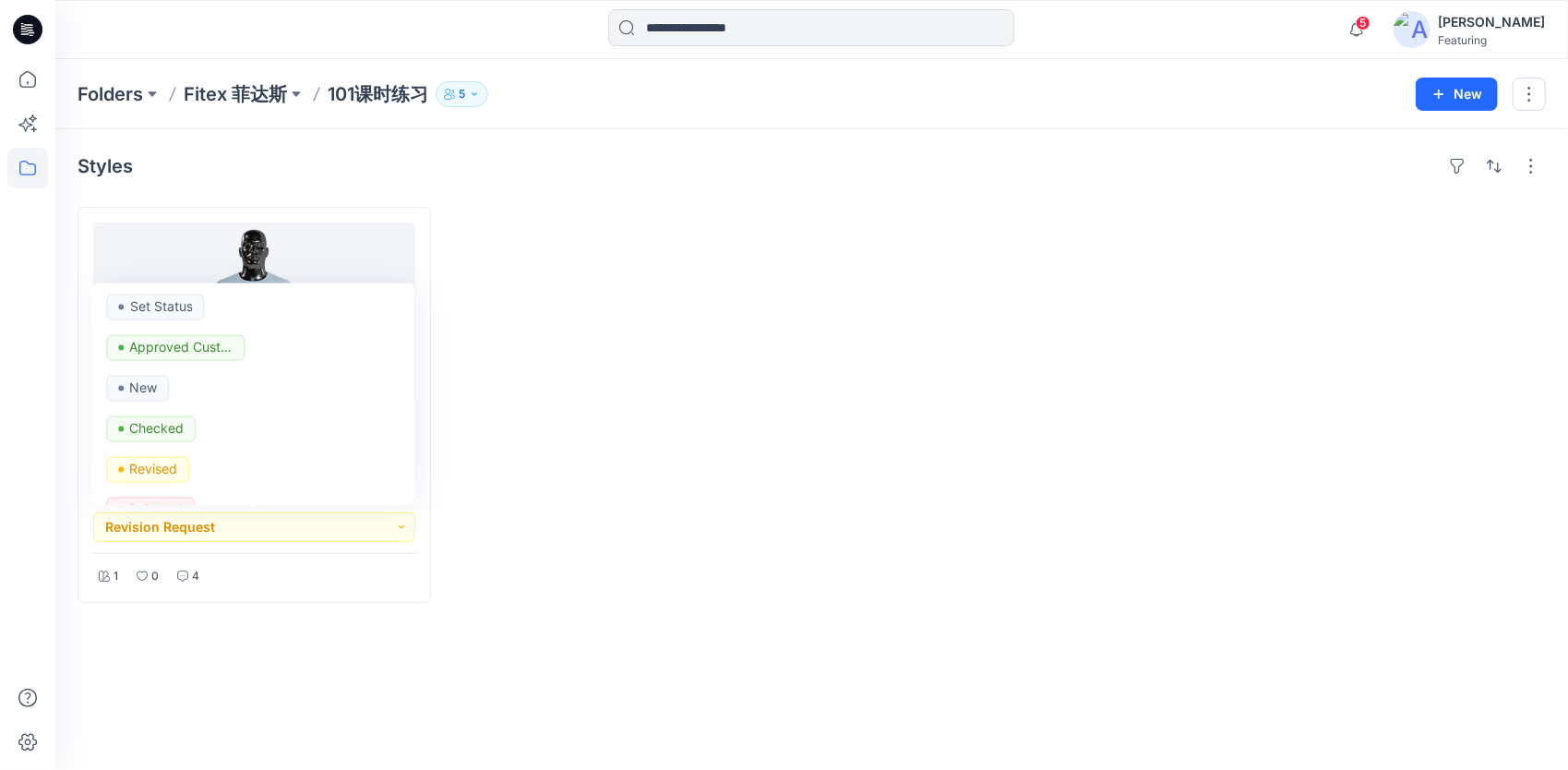
click at [673, 427] on div at bounding box center [626, 405] width 354 height 396
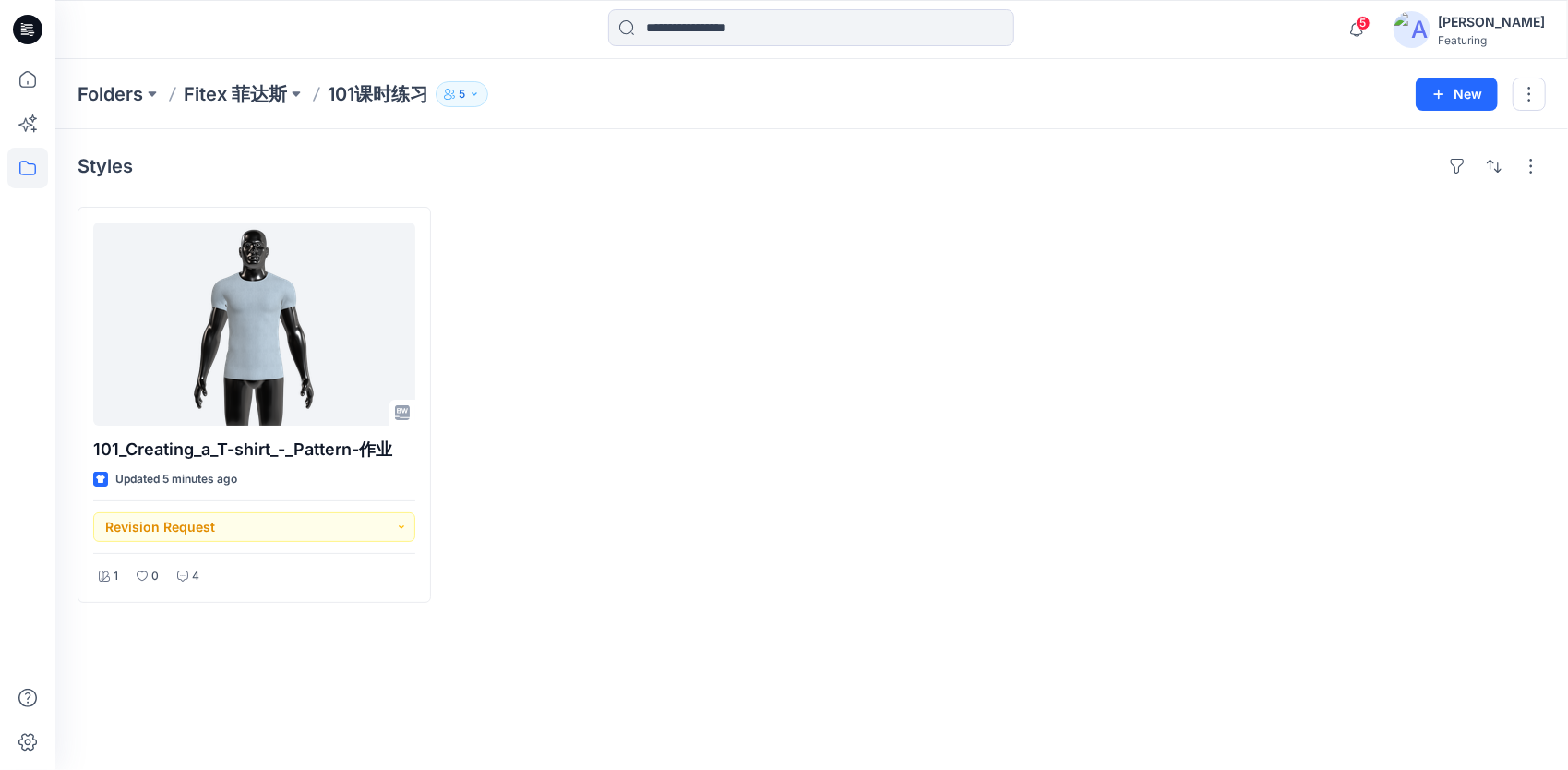
click at [790, 489] on div at bounding box center [626, 405] width 354 height 396
click at [479, 94] on icon "button" at bounding box center [474, 94] width 11 height 11
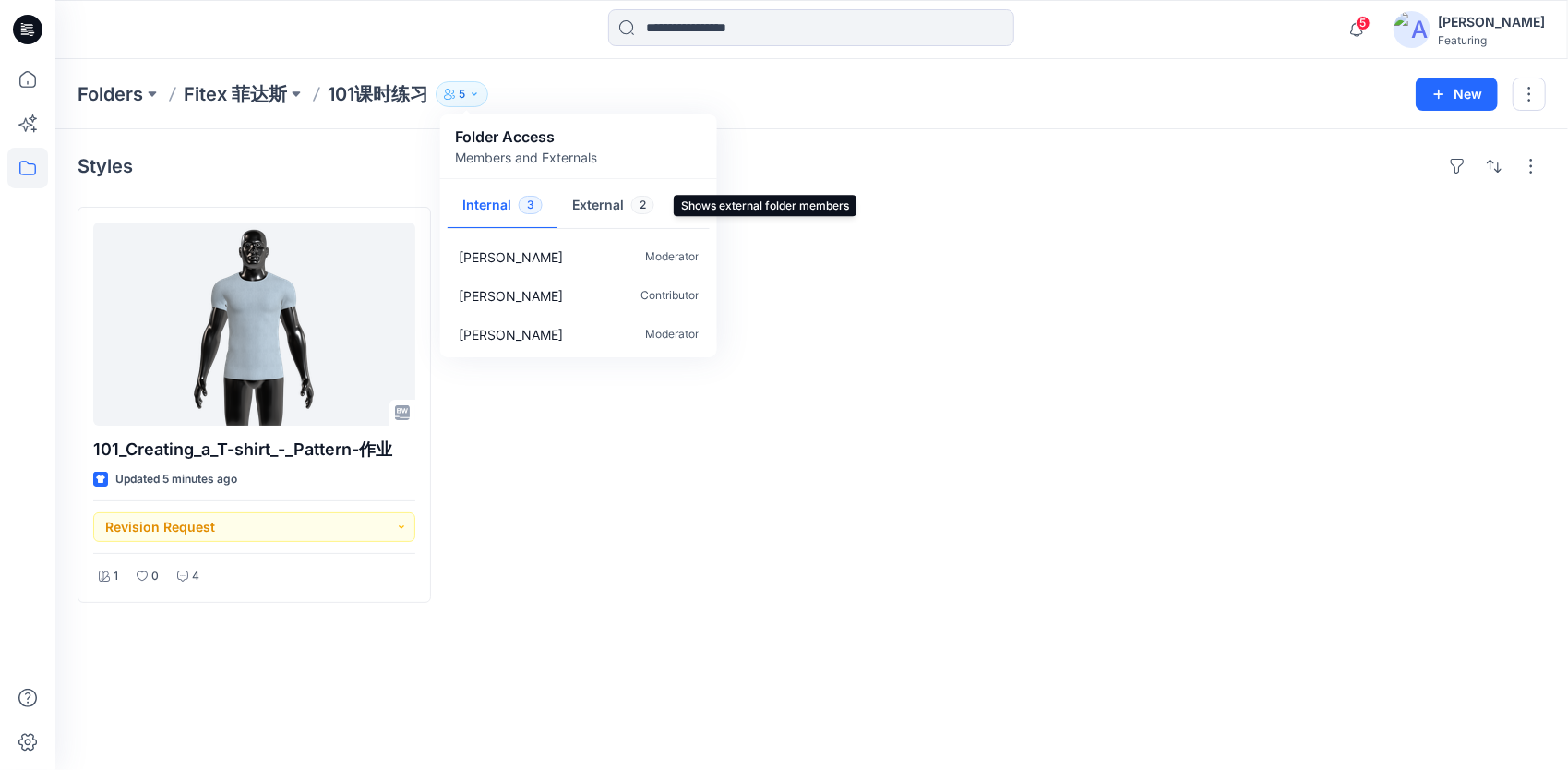
click at [604, 214] on button "External 2" at bounding box center [613, 206] width 112 height 47
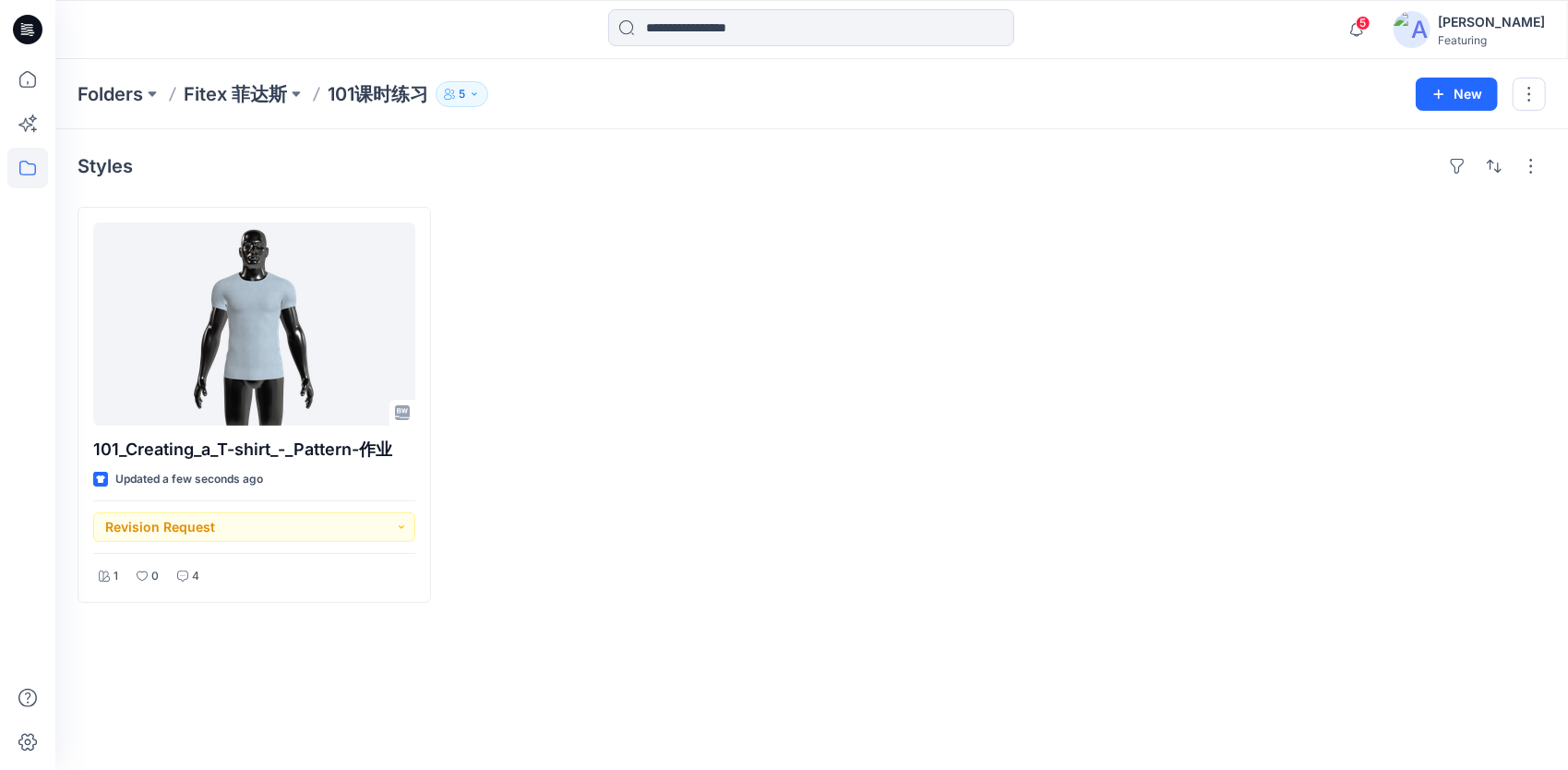
click at [874, 404] on div at bounding box center [997, 405] width 354 height 396
